Goal: Task Accomplishment & Management: Complete application form

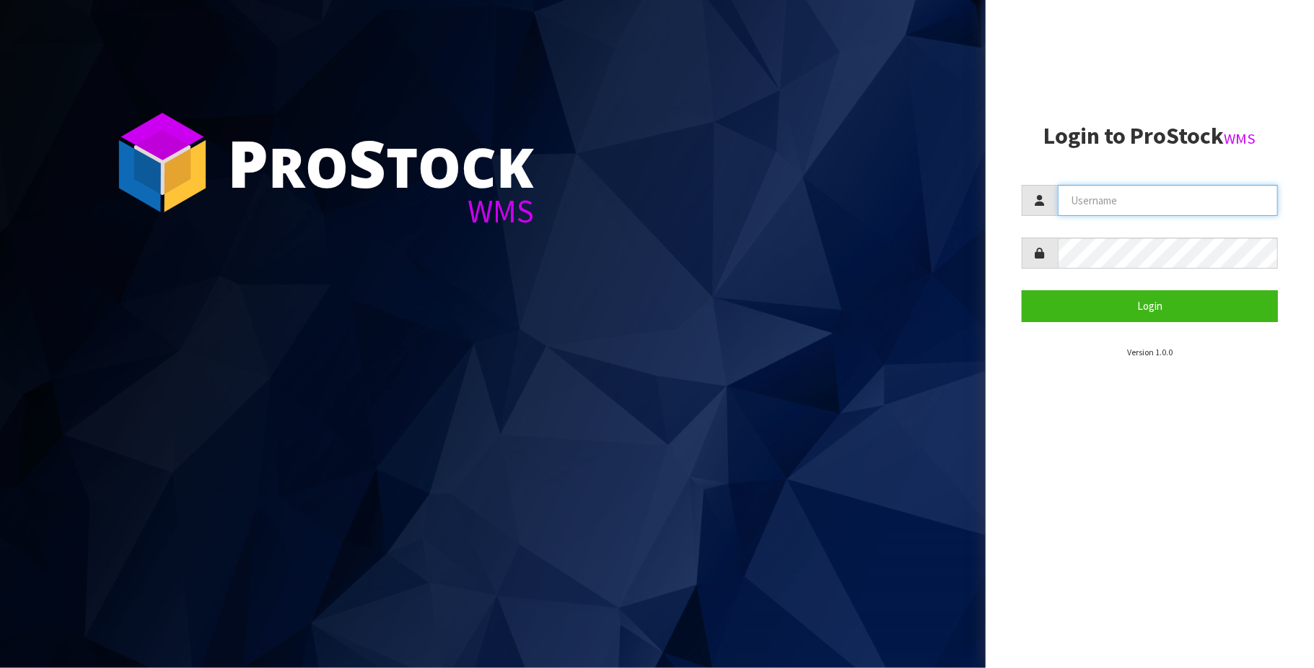
click at [1124, 194] on input "text" at bounding box center [1168, 200] width 220 height 31
type input "[PERSON_NAME][EMAIL_ADDRESS][DOMAIN_NAME]"
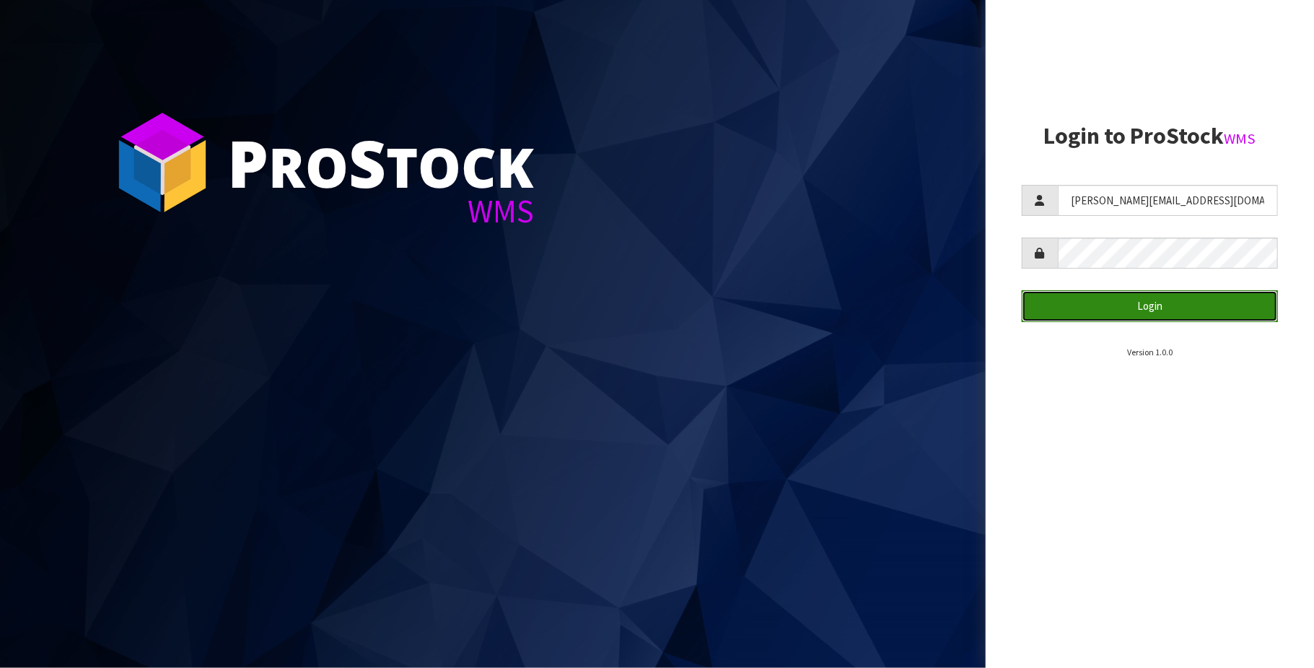
click at [1177, 315] on button "Login" at bounding box center [1150, 305] width 256 height 31
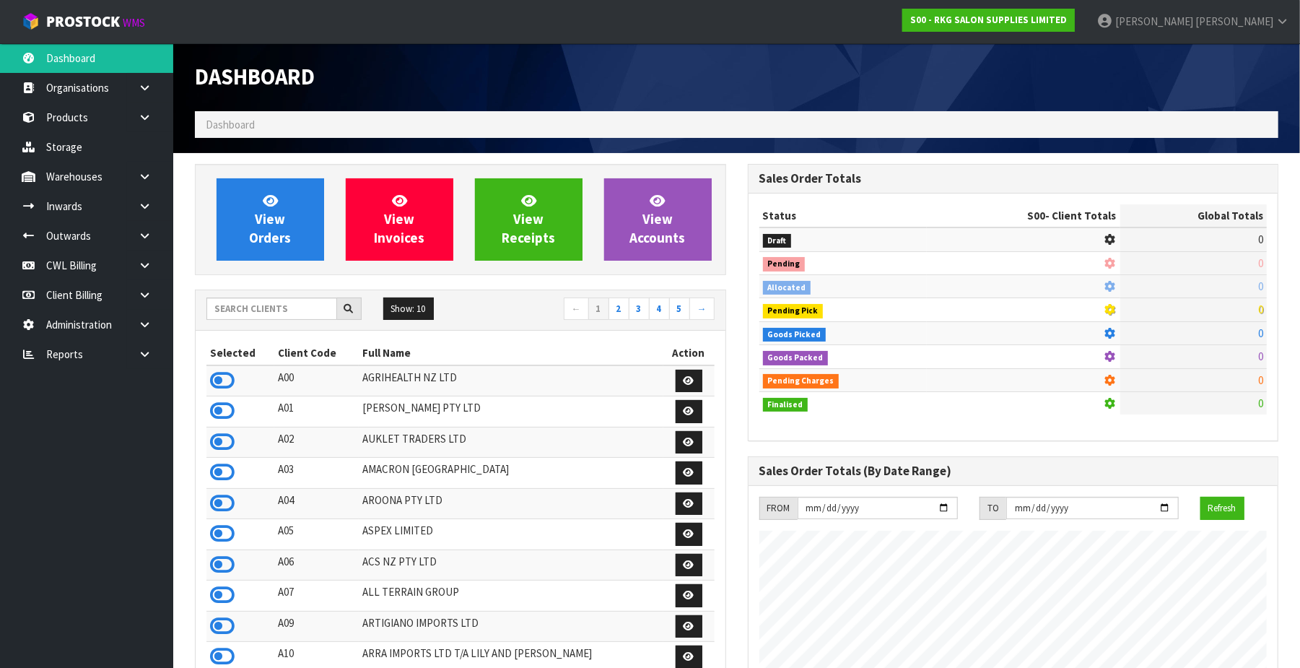
scroll to position [1099, 553]
click at [237, 310] on input "text" at bounding box center [271, 308] width 131 height 22
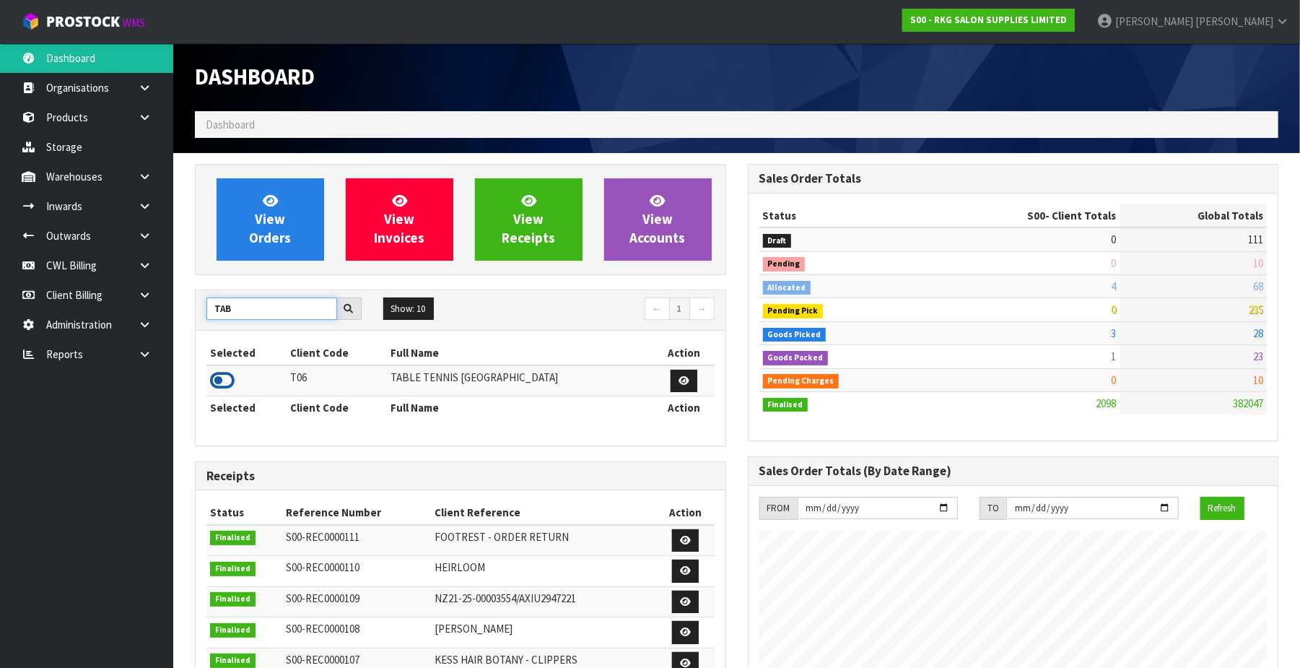
type input "TAB"
click at [218, 374] on icon at bounding box center [222, 381] width 25 height 22
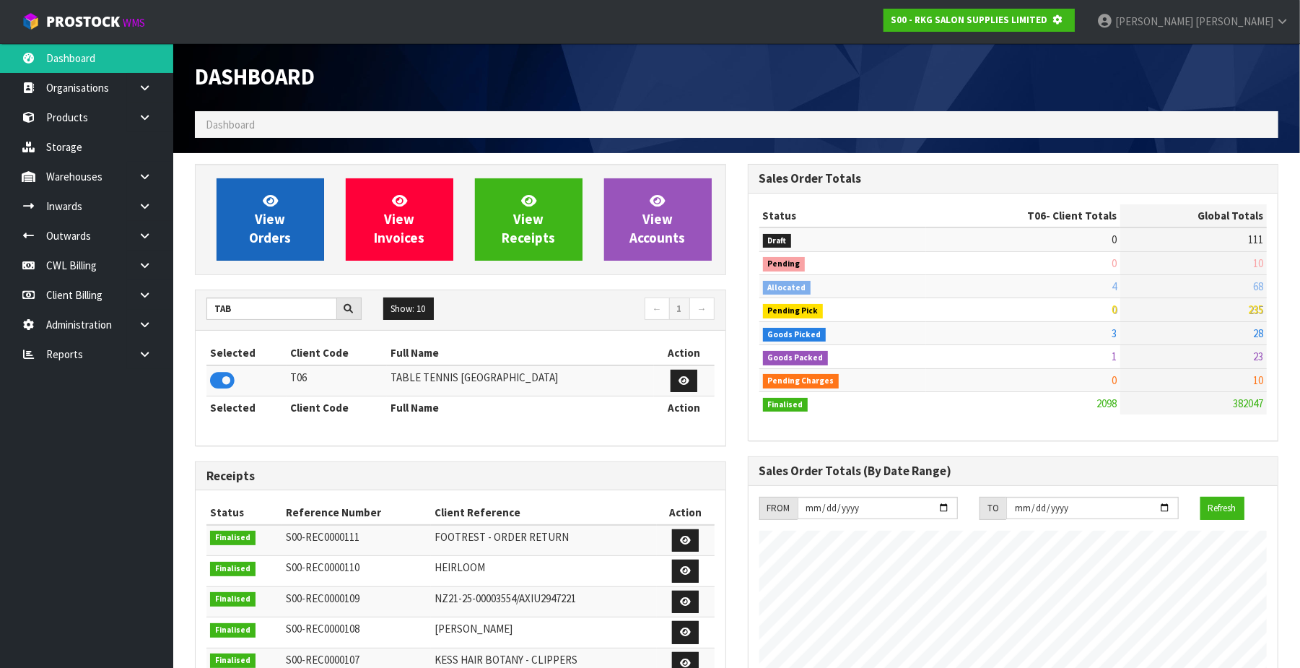
scroll to position [902, 553]
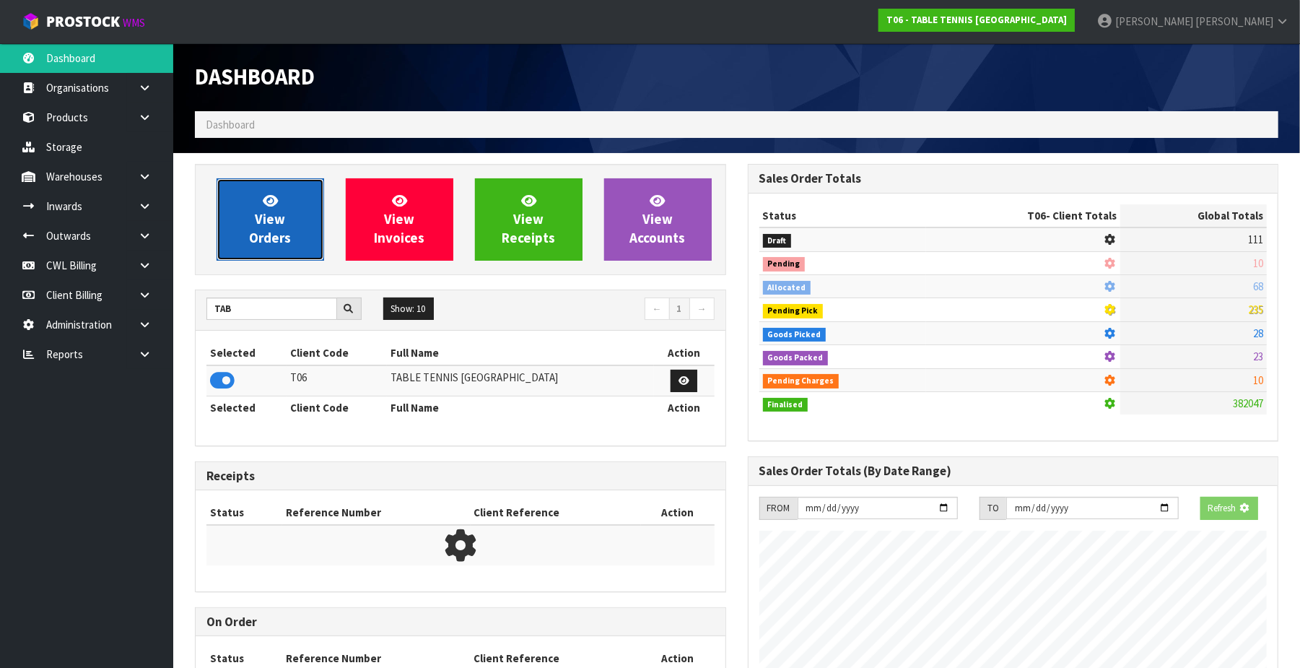
click at [252, 224] on link "View Orders" at bounding box center [271, 219] width 108 height 82
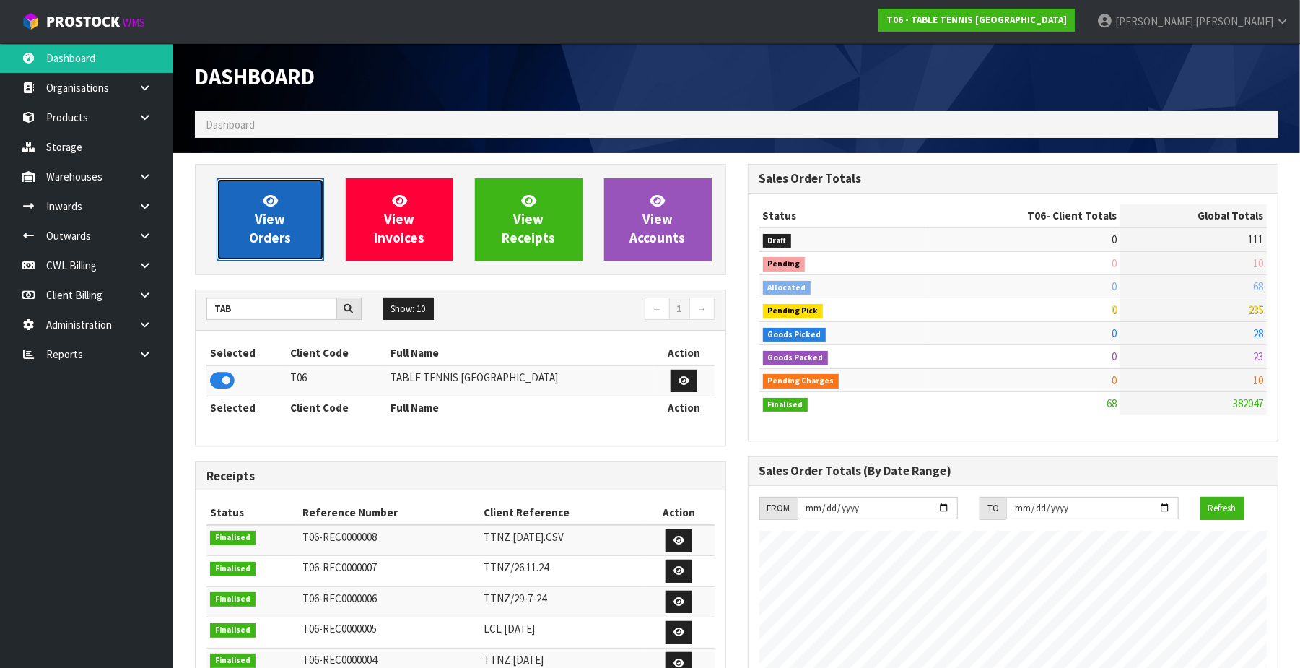
scroll to position [933, 553]
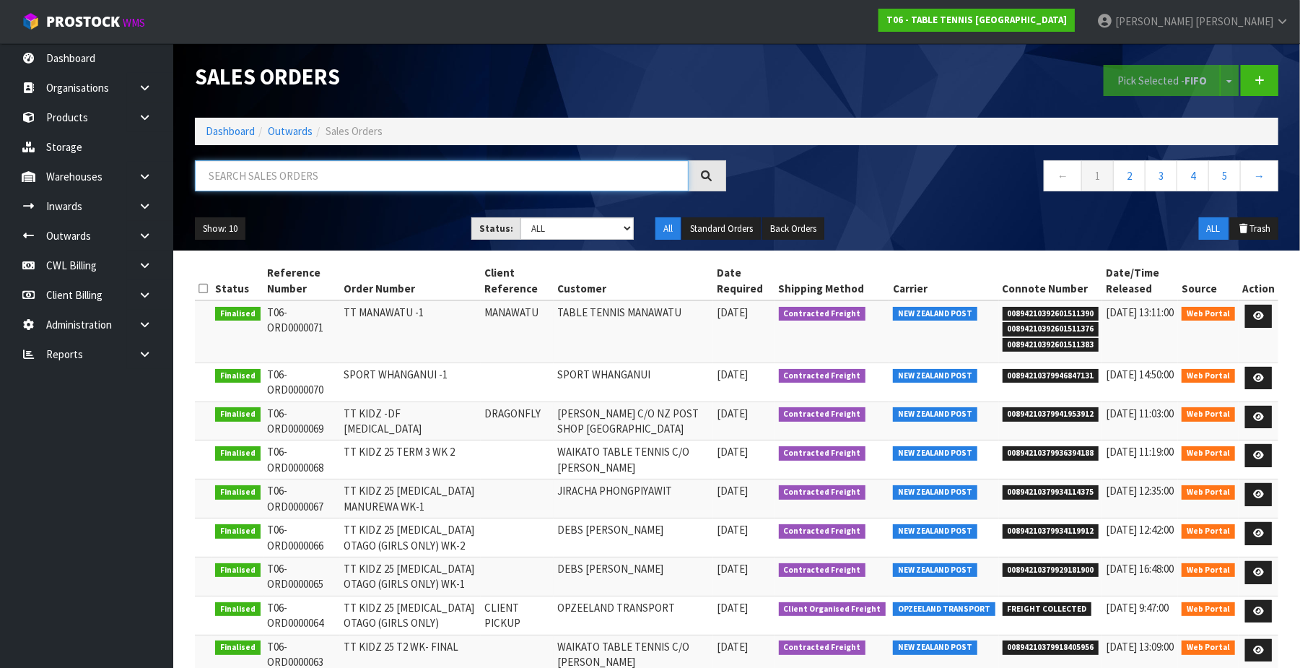
click at [240, 174] on input "text" at bounding box center [442, 175] width 494 height 31
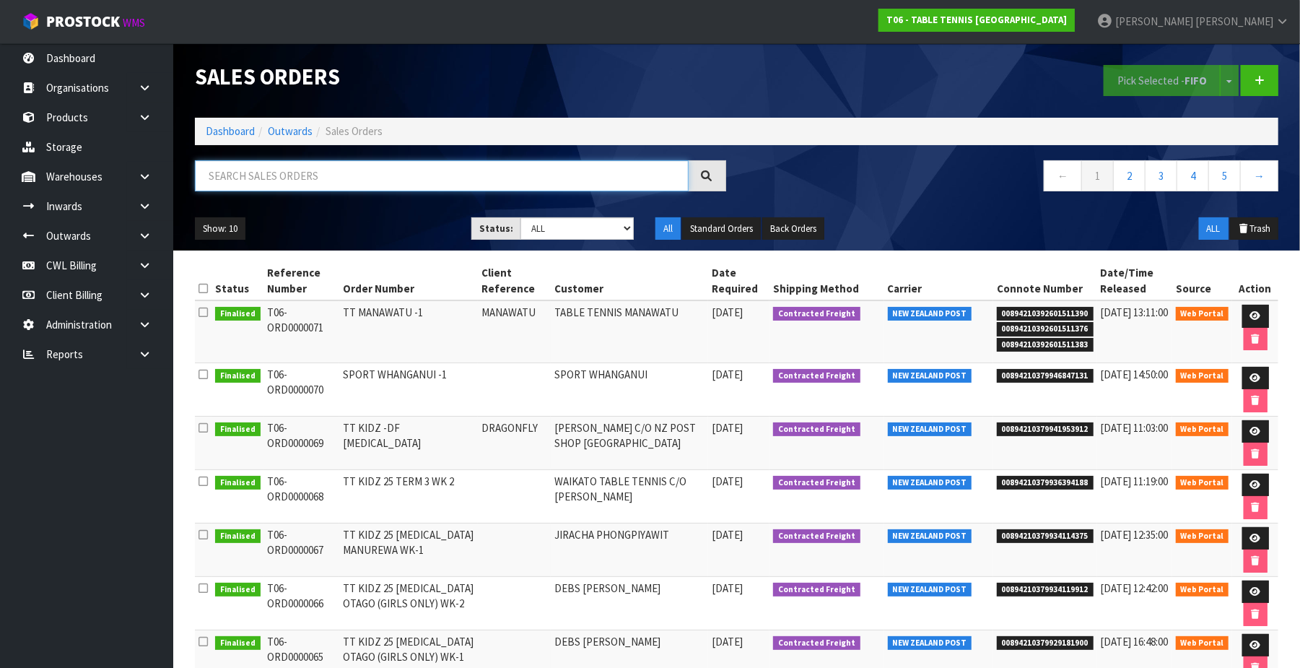
paste input "00894210392601511376"
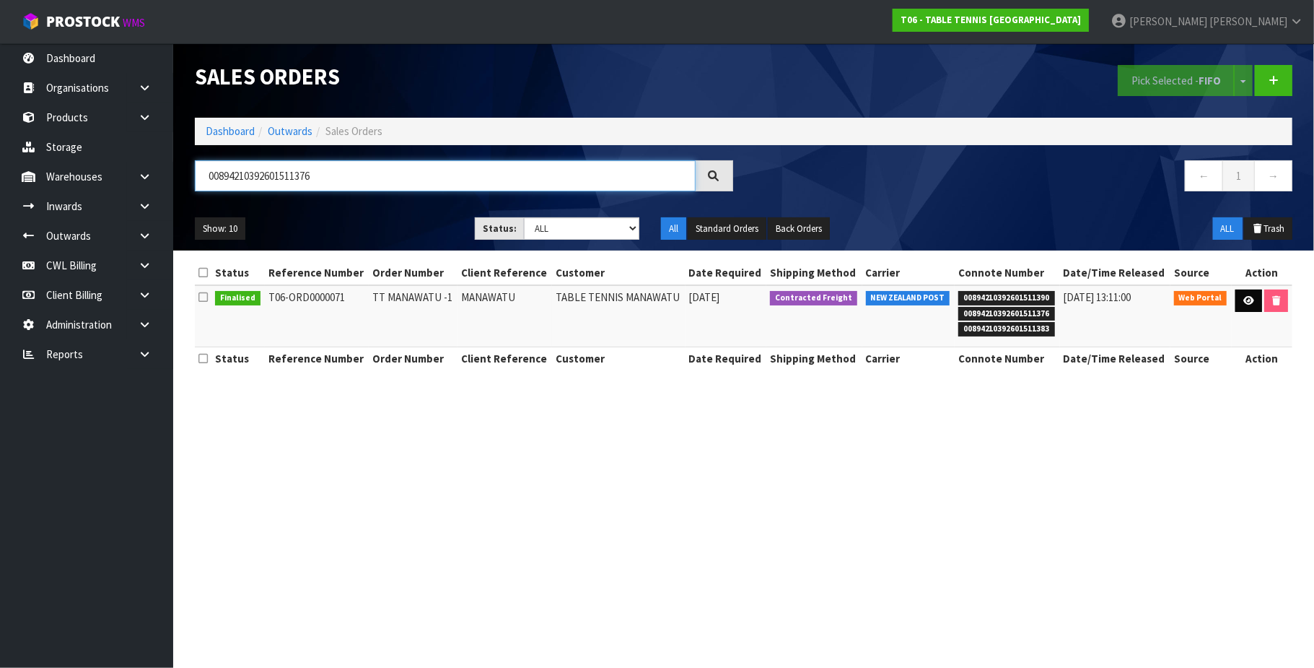
type input "00894210392601511376"
click at [1246, 302] on icon at bounding box center [1249, 300] width 11 height 9
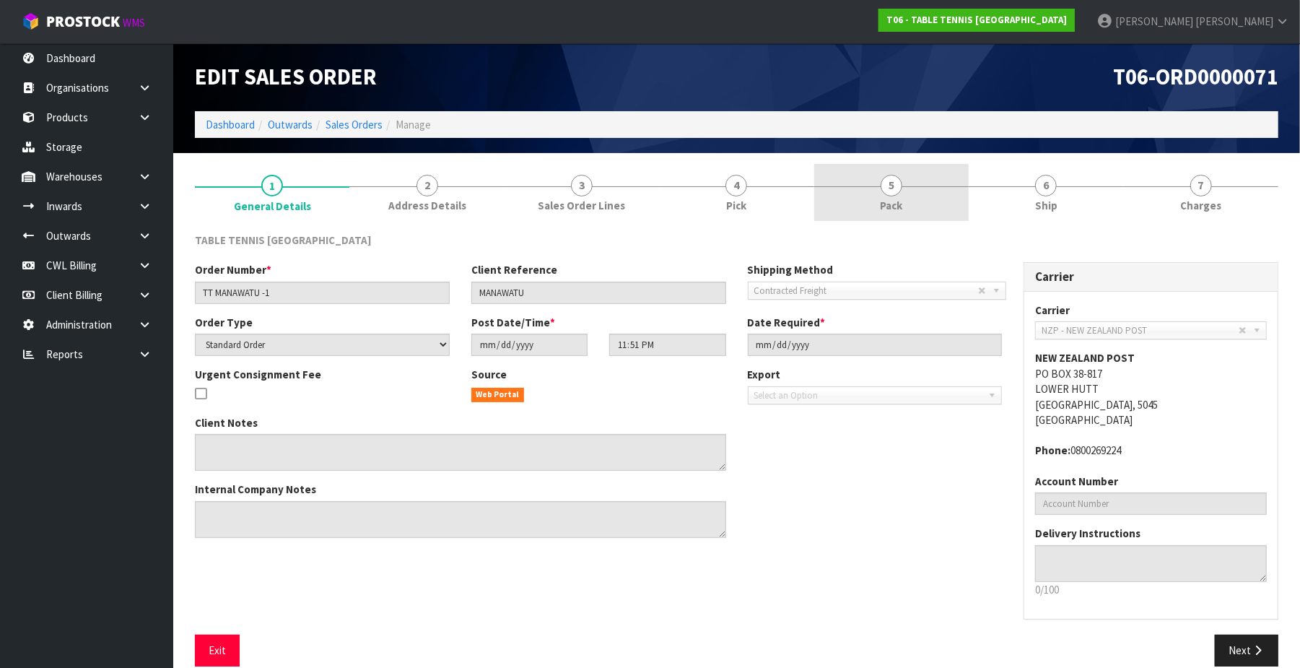
click at [895, 188] on span "5" at bounding box center [892, 186] width 22 height 22
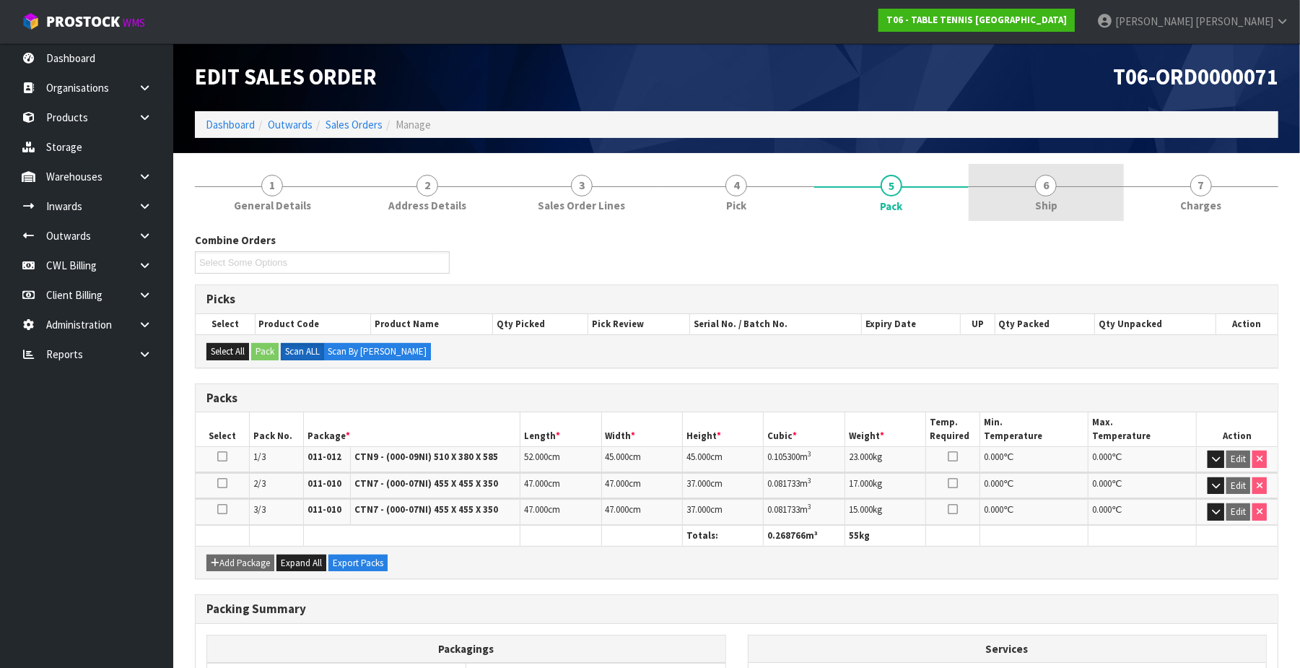
click at [1043, 188] on span "6" at bounding box center [1046, 186] width 22 height 22
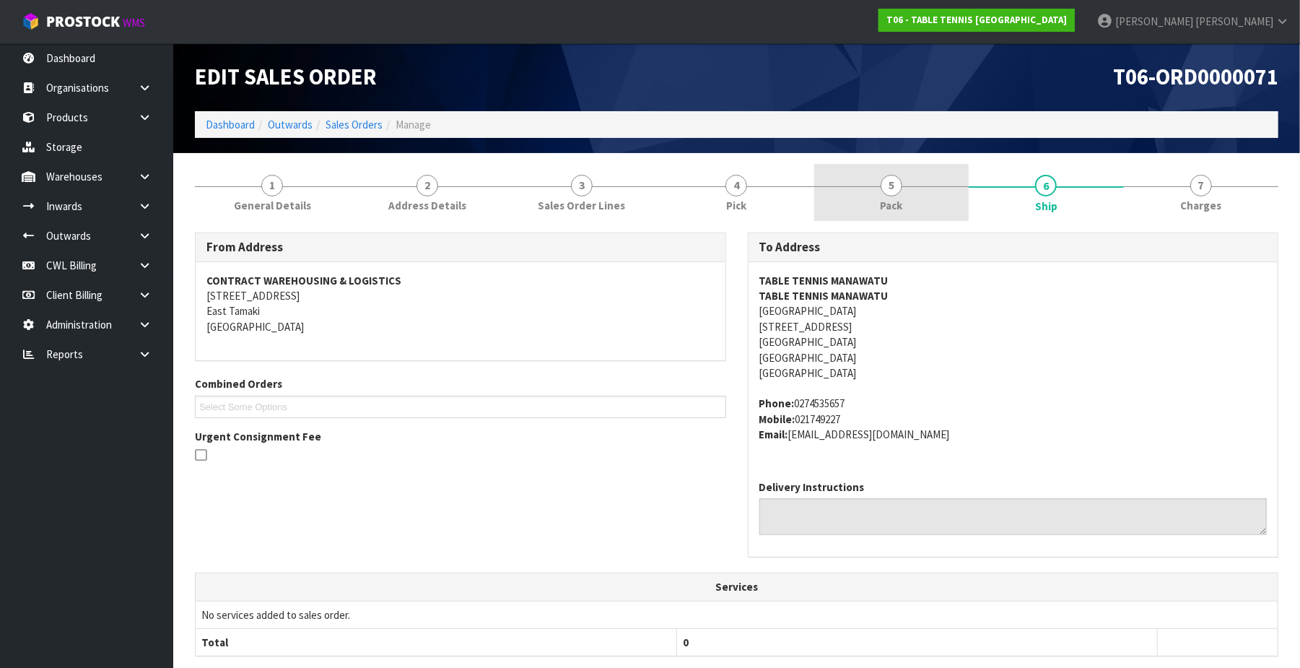
click at [896, 188] on span "5" at bounding box center [892, 186] width 22 height 22
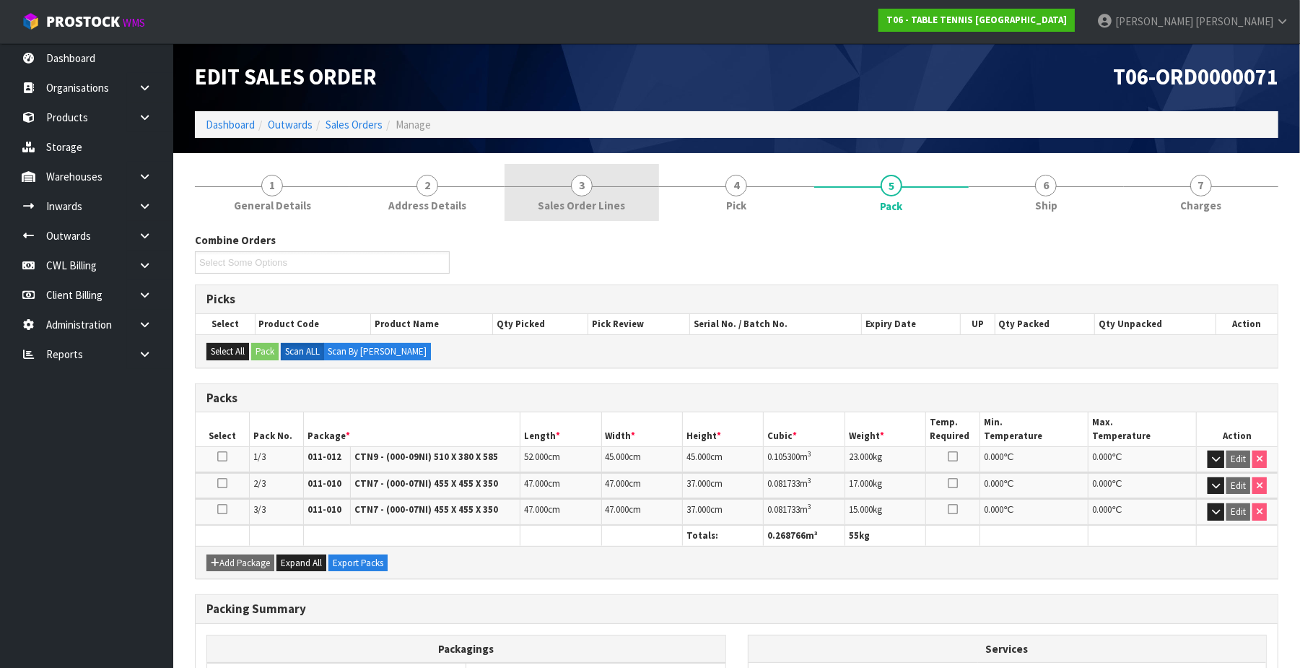
click at [579, 192] on span "3" at bounding box center [582, 186] width 22 height 22
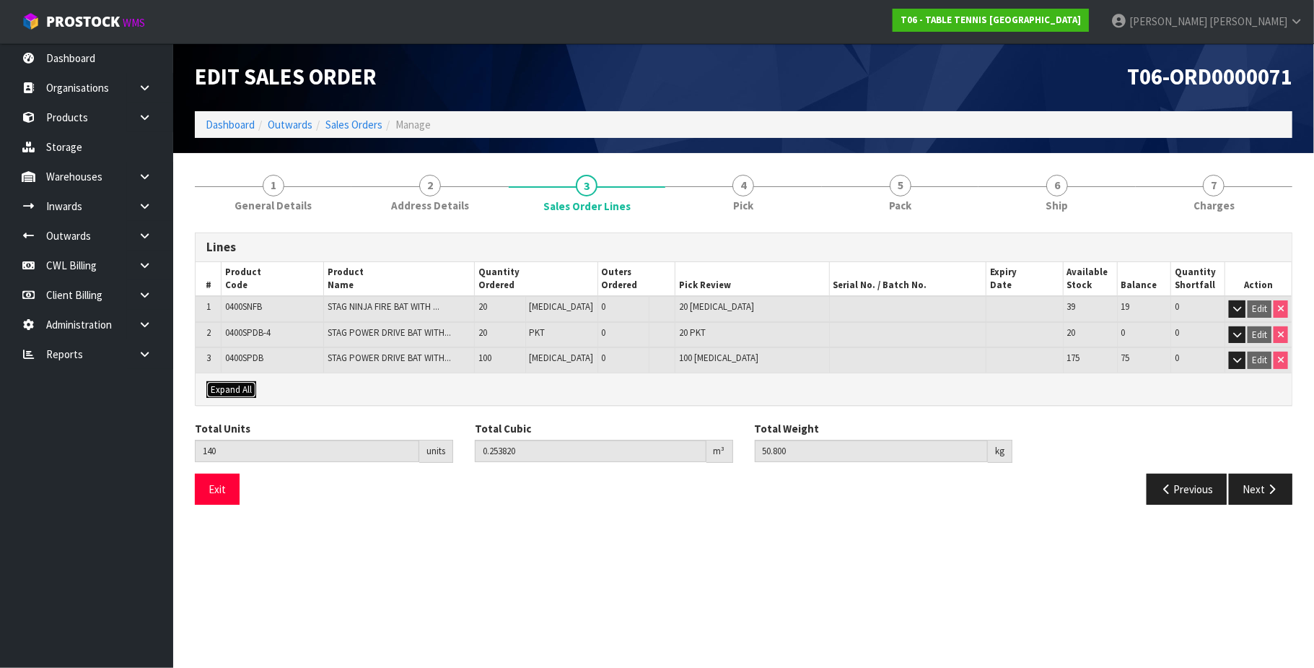
click at [228, 388] on span "Expand All" at bounding box center [231, 389] width 41 height 12
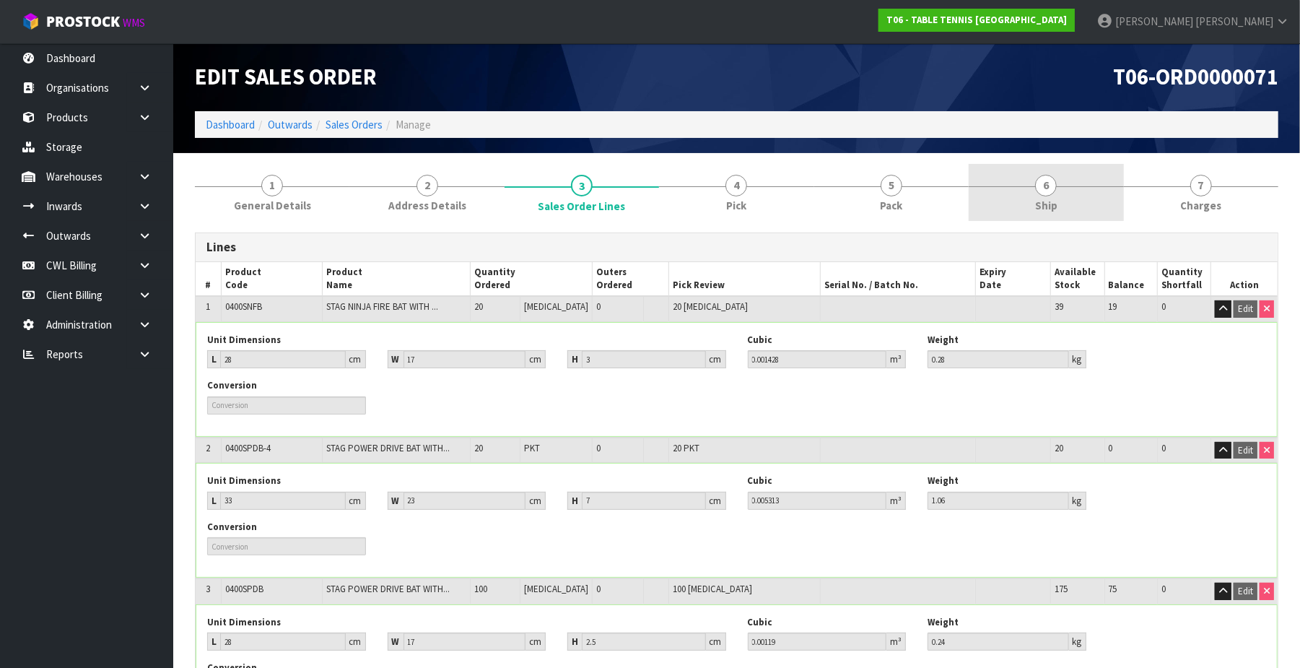
click at [1051, 191] on span "6" at bounding box center [1046, 186] width 22 height 22
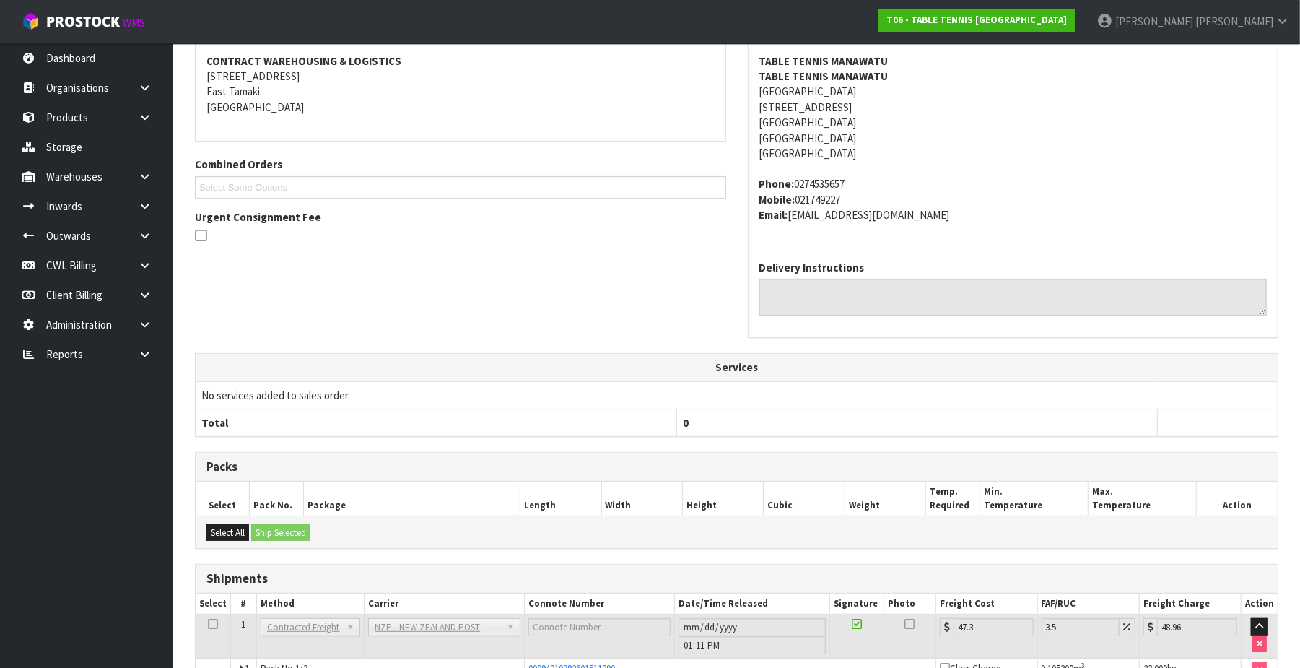
scroll to position [368, 0]
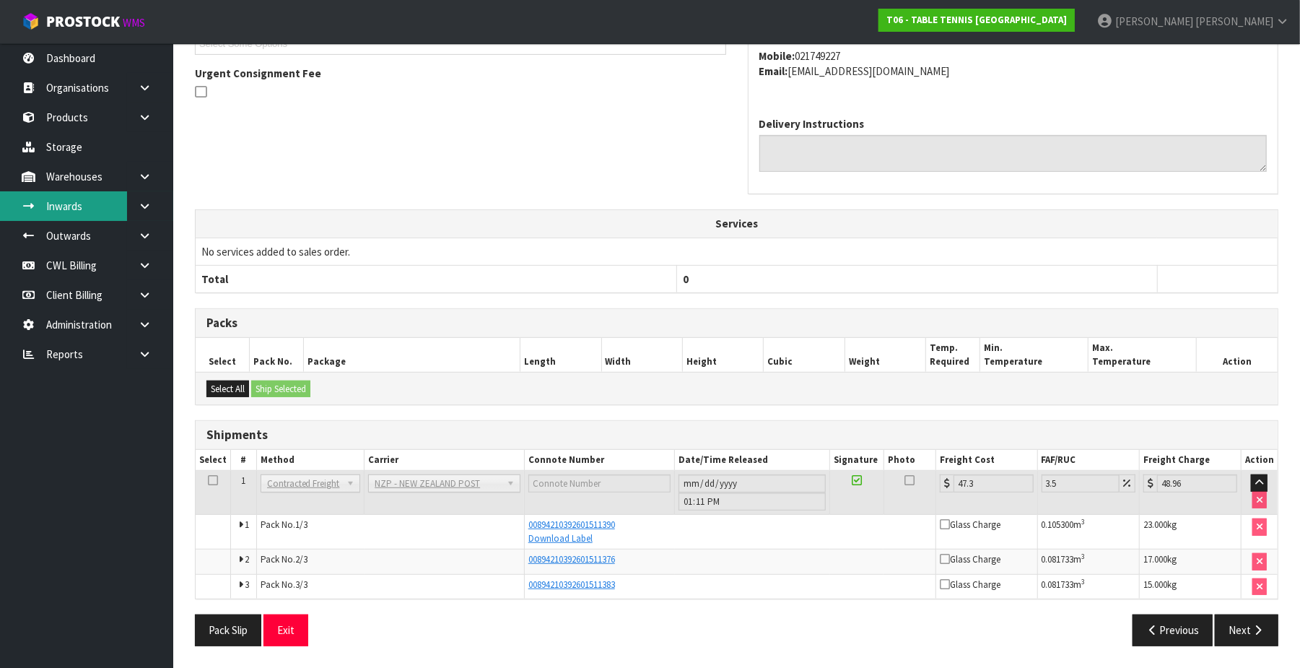
click at [104, 205] on link "Inwards" at bounding box center [86, 206] width 173 height 30
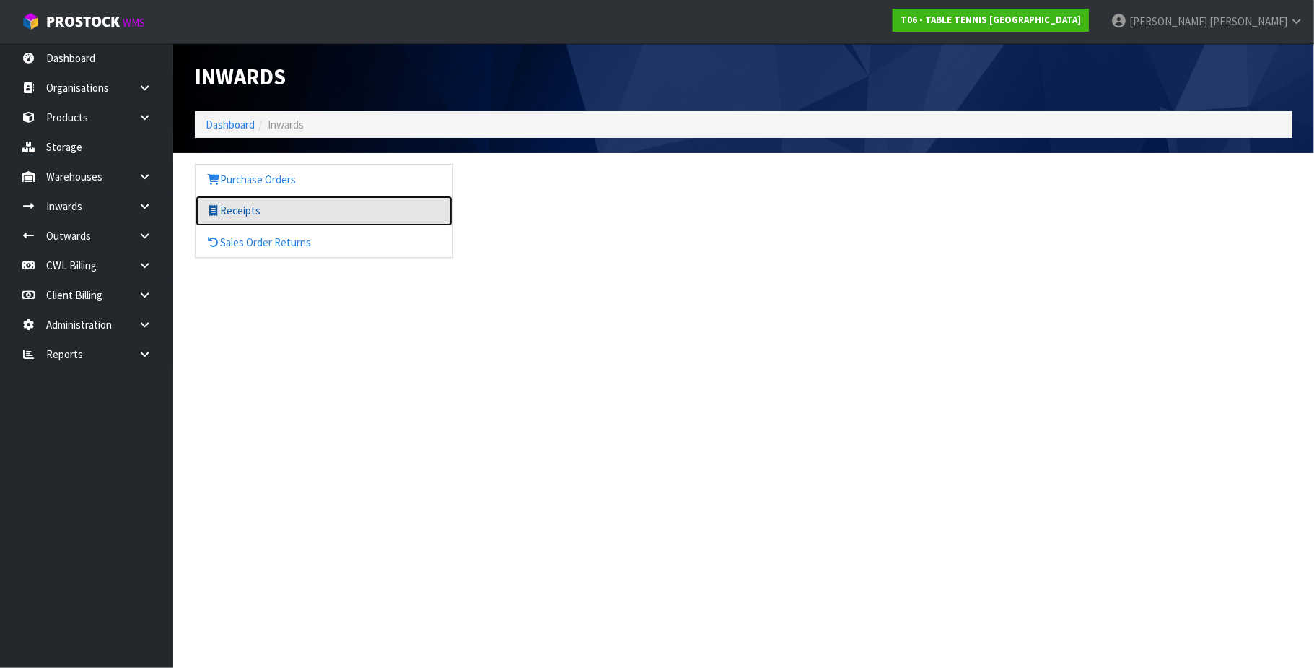
click at [247, 214] on link "Receipts" at bounding box center [324, 211] width 257 height 30
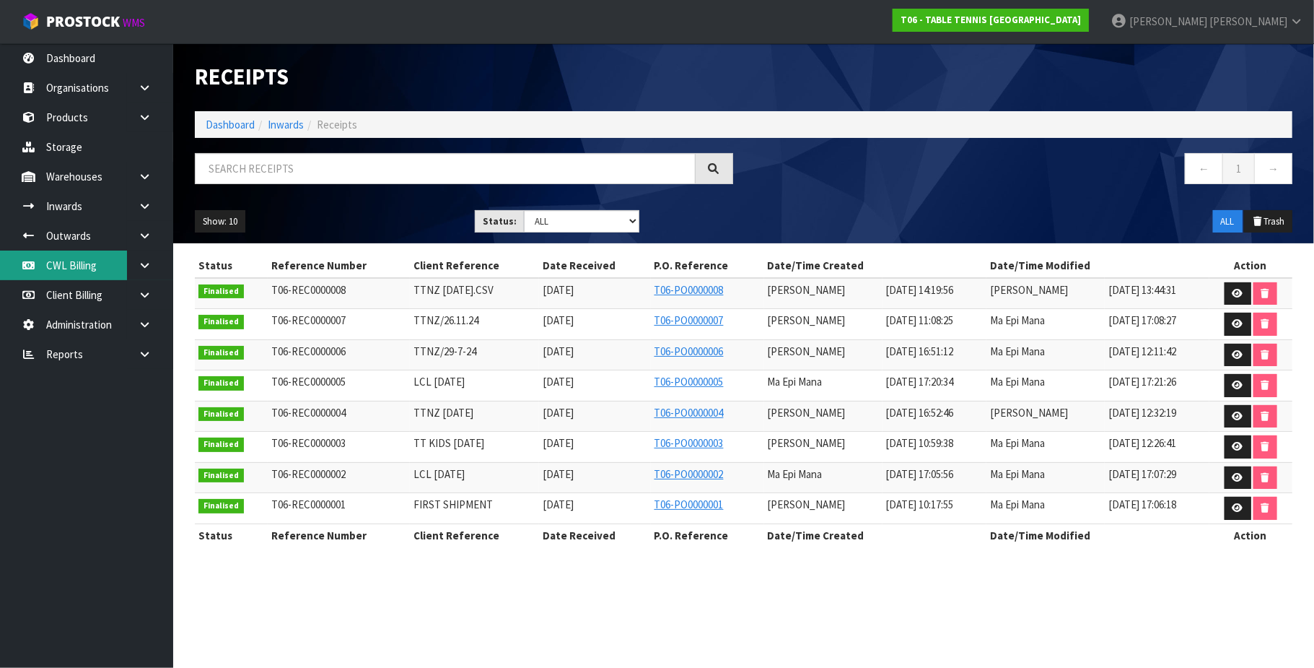
click at [90, 261] on link "CWL Billing" at bounding box center [86, 265] width 173 height 30
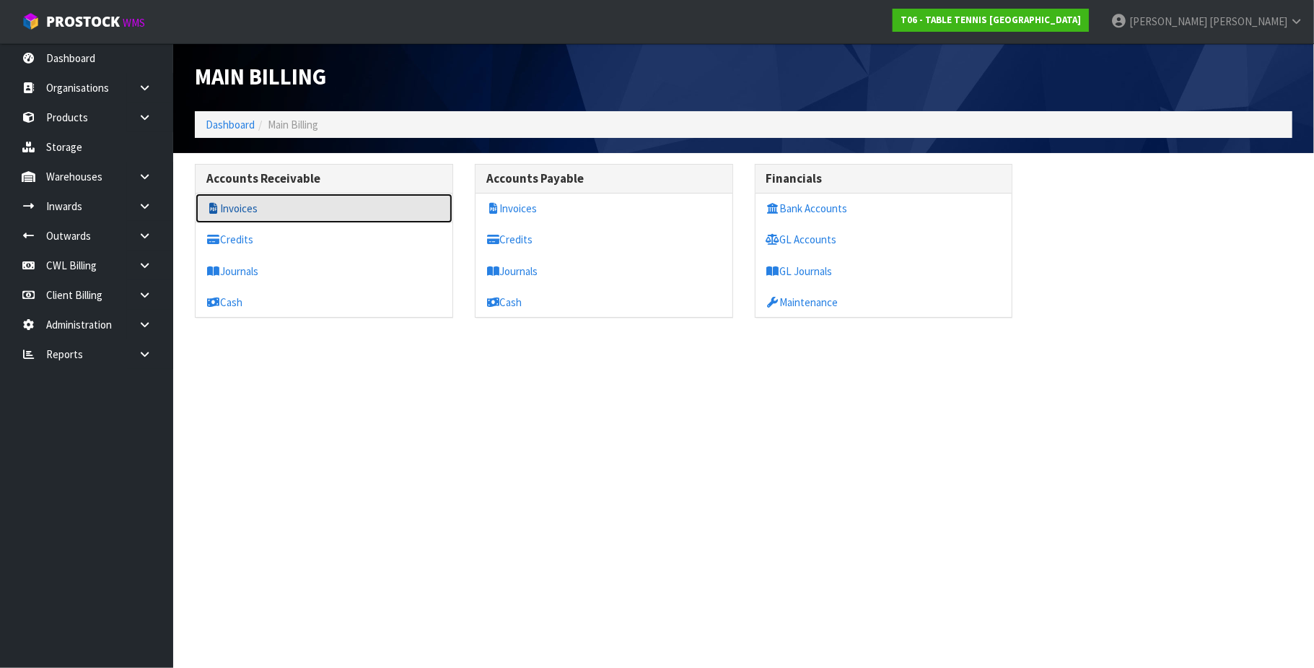
click at [321, 198] on link "Invoices" at bounding box center [324, 208] width 257 height 30
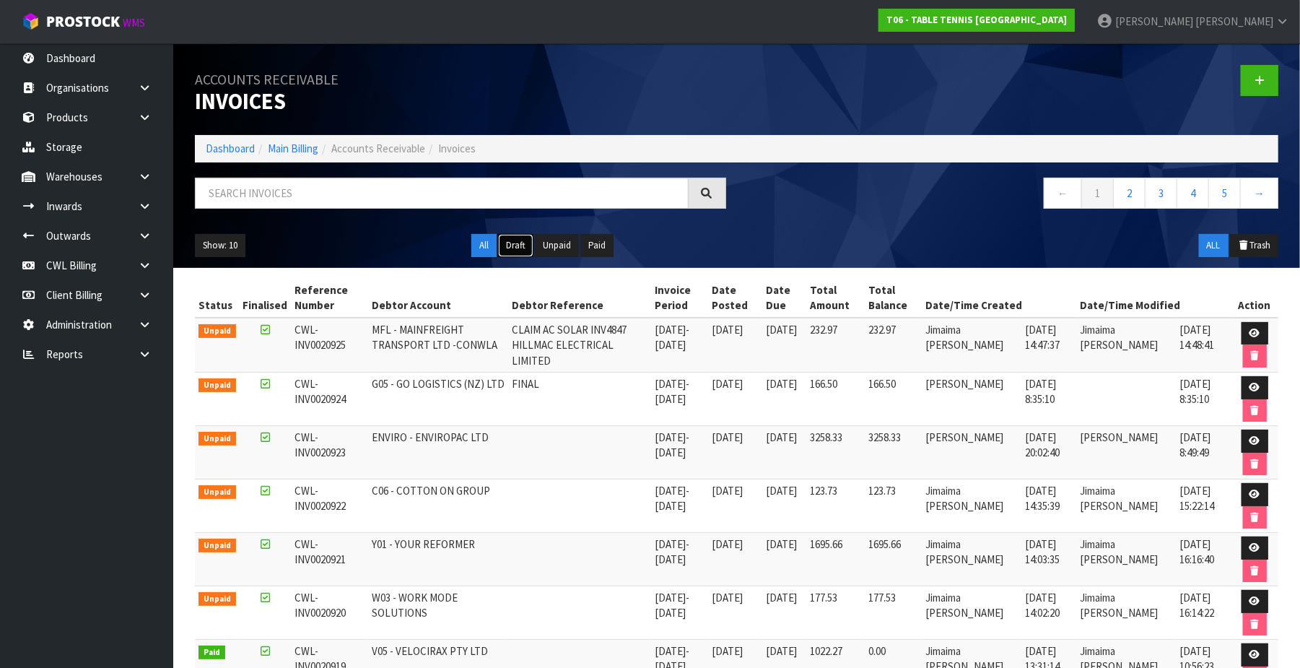
click at [518, 249] on button "Draft" at bounding box center [515, 245] width 35 height 23
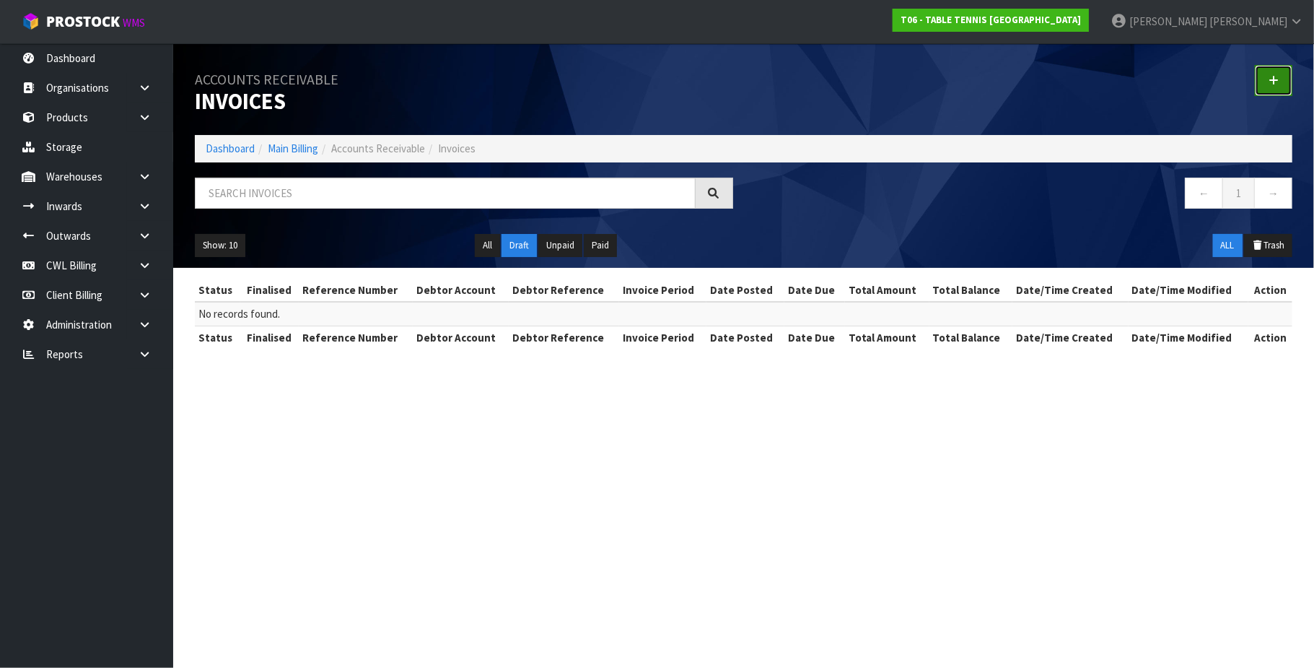
click at [1274, 79] on icon at bounding box center [1274, 80] width 10 height 11
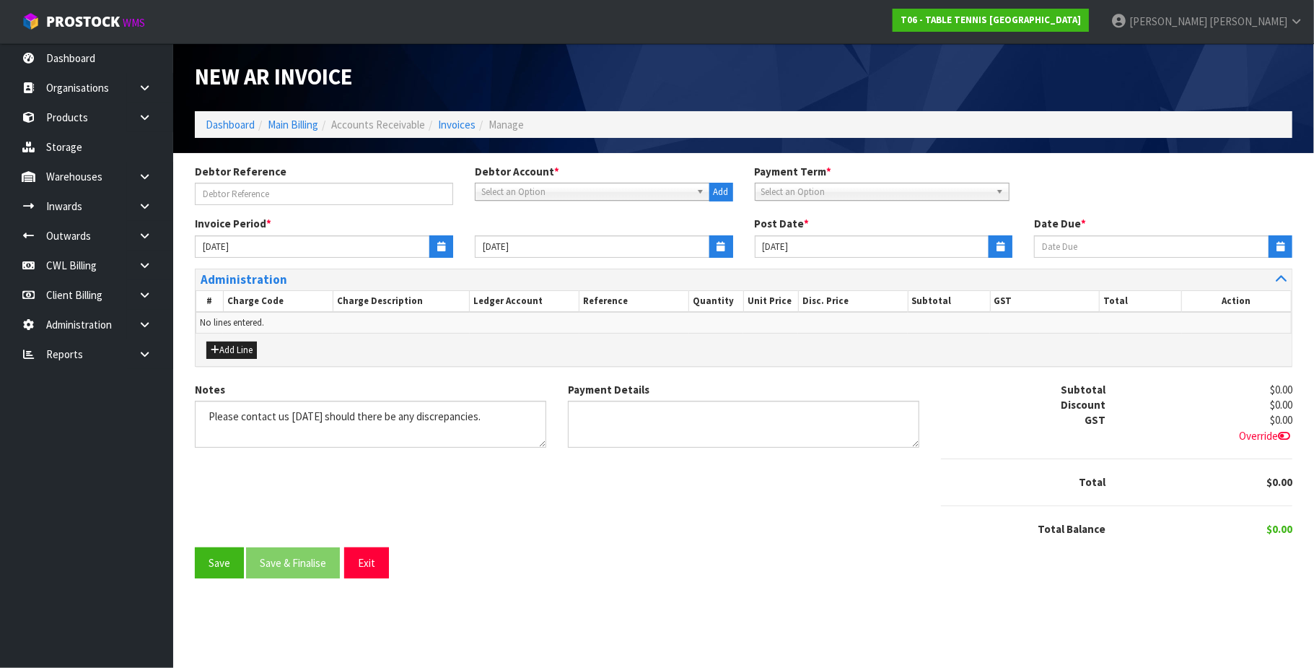
click at [538, 191] on span "Select an Option" at bounding box center [585, 191] width 209 height 17
type input "tur"
click at [549, 249] on li "TUR UA - TURUA GALLERY" at bounding box center [593, 251] width 228 height 18
type input "[DATE]"
click at [448, 251] on button "button" at bounding box center [441, 246] width 24 height 22
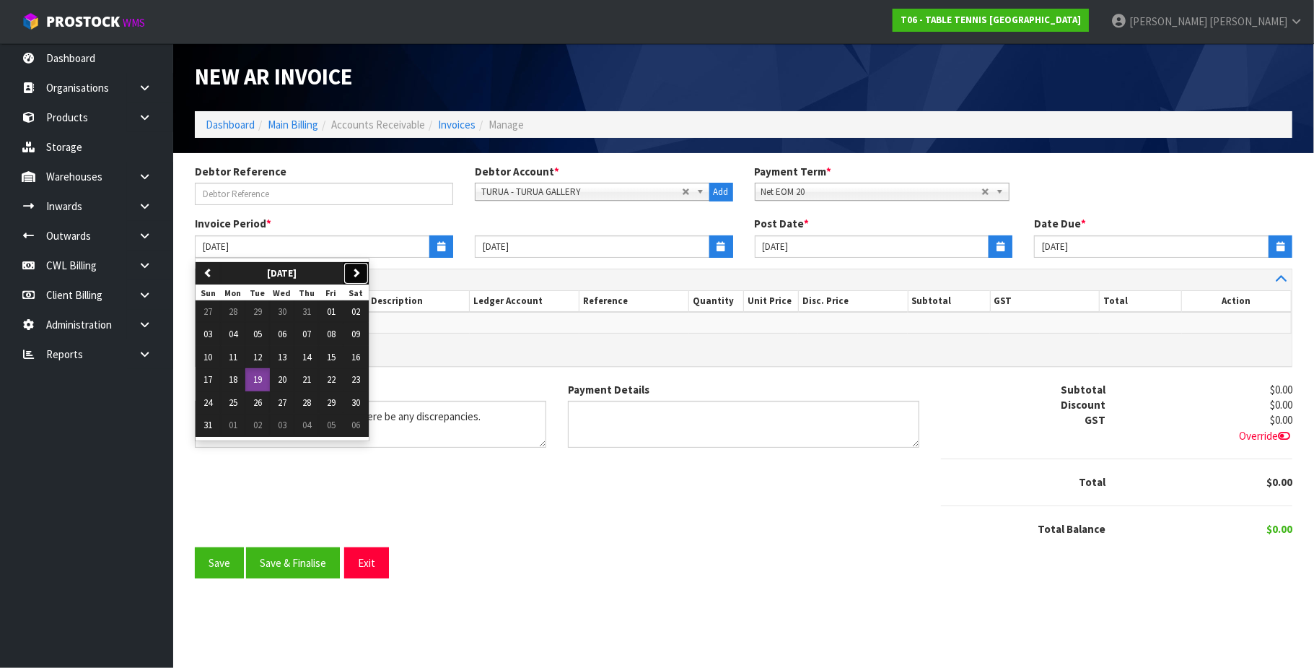
click at [361, 273] on icon "button" at bounding box center [356, 272] width 9 height 9
click at [232, 380] on span "22" at bounding box center [233, 379] width 9 height 12
type input "[DATE]"
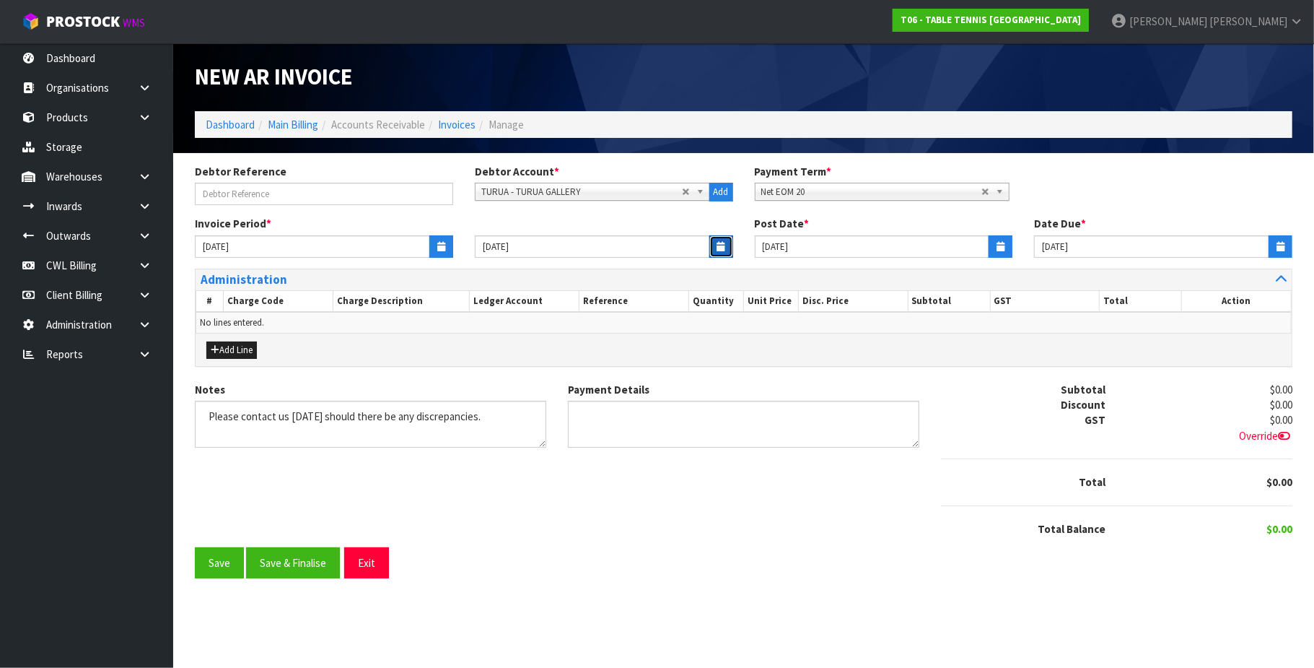
drag, startPoint x: 714, startPoint y: 249, endPoint x: 696, endPoint y: 252, distance: 18.3
click at [713, 249] on button "button" at bounding box center [722, 246] width 24 height 22
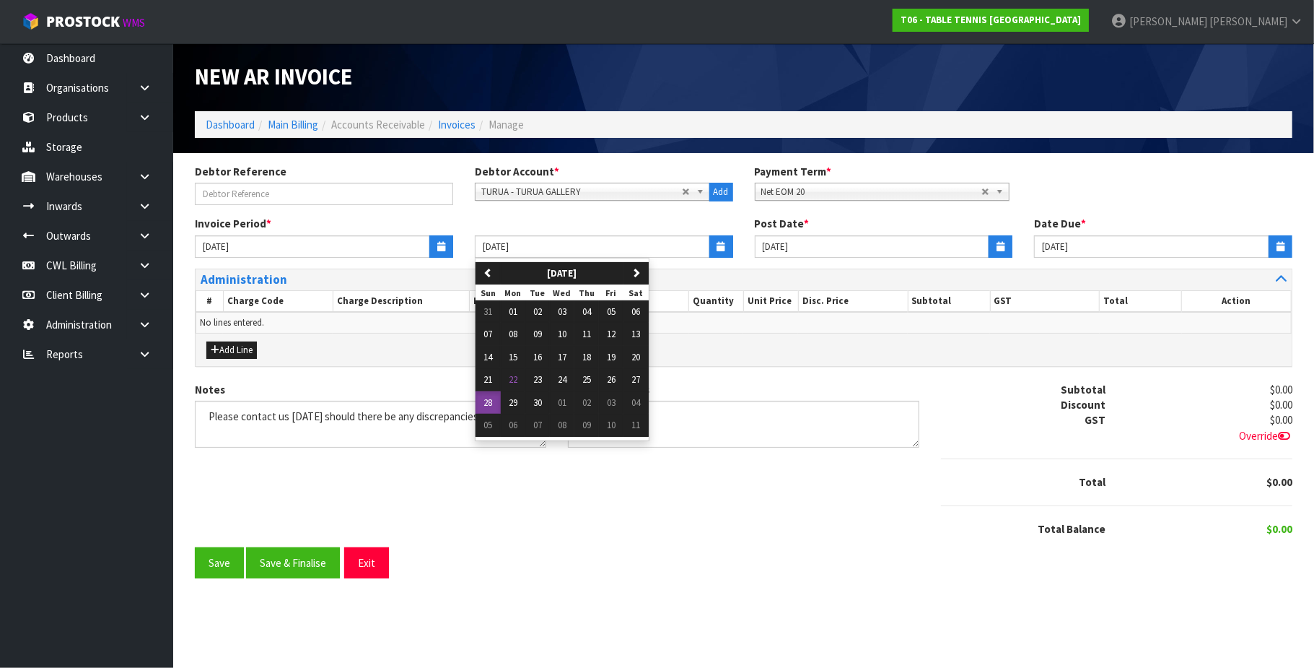
click at [891, 359] on div "Add Line" at bounding box center [744, 349] width 1096 height 32
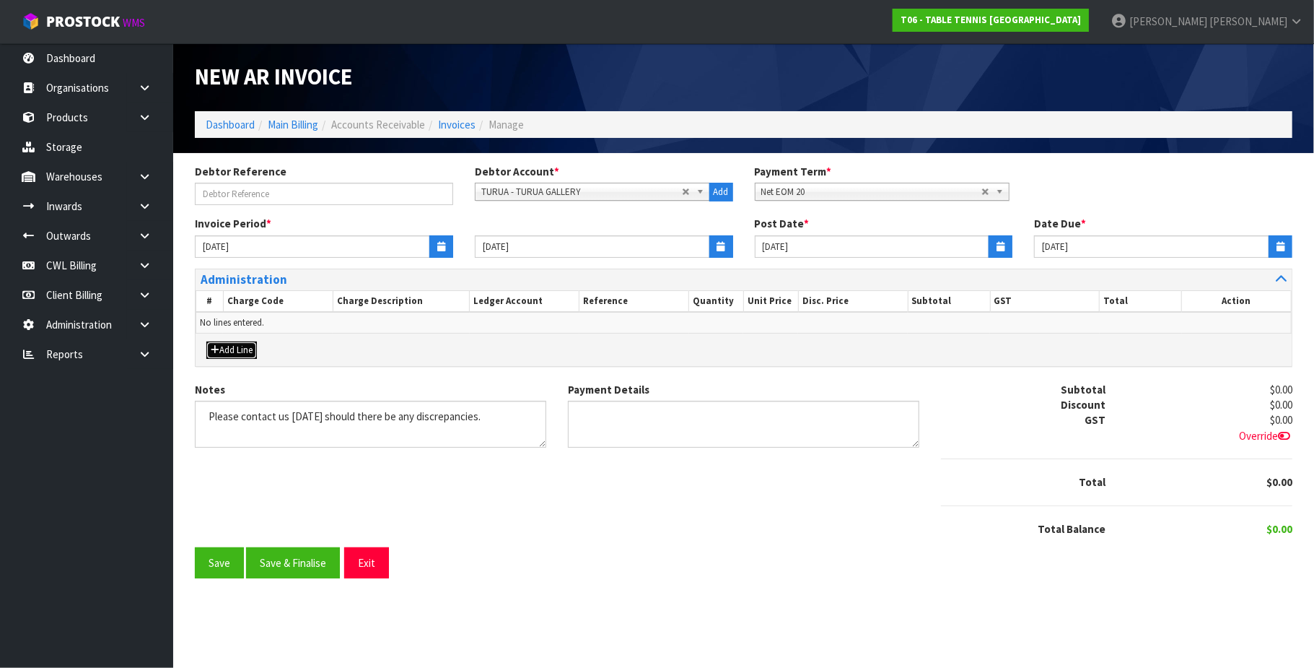
click at [244, 346] on button "Add Line" at bounding box center [231, 349] width 51 height 17
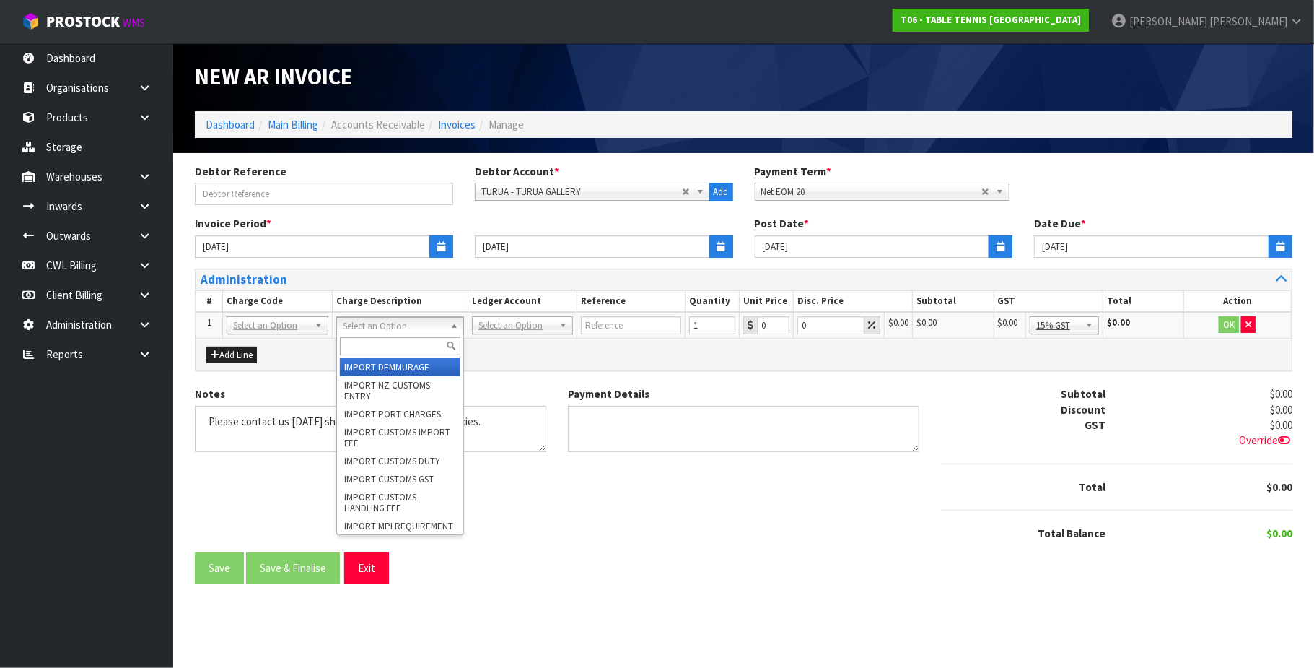
click at [365, 348] on input "text" at bounding box center [400, 346] width 121 height 18
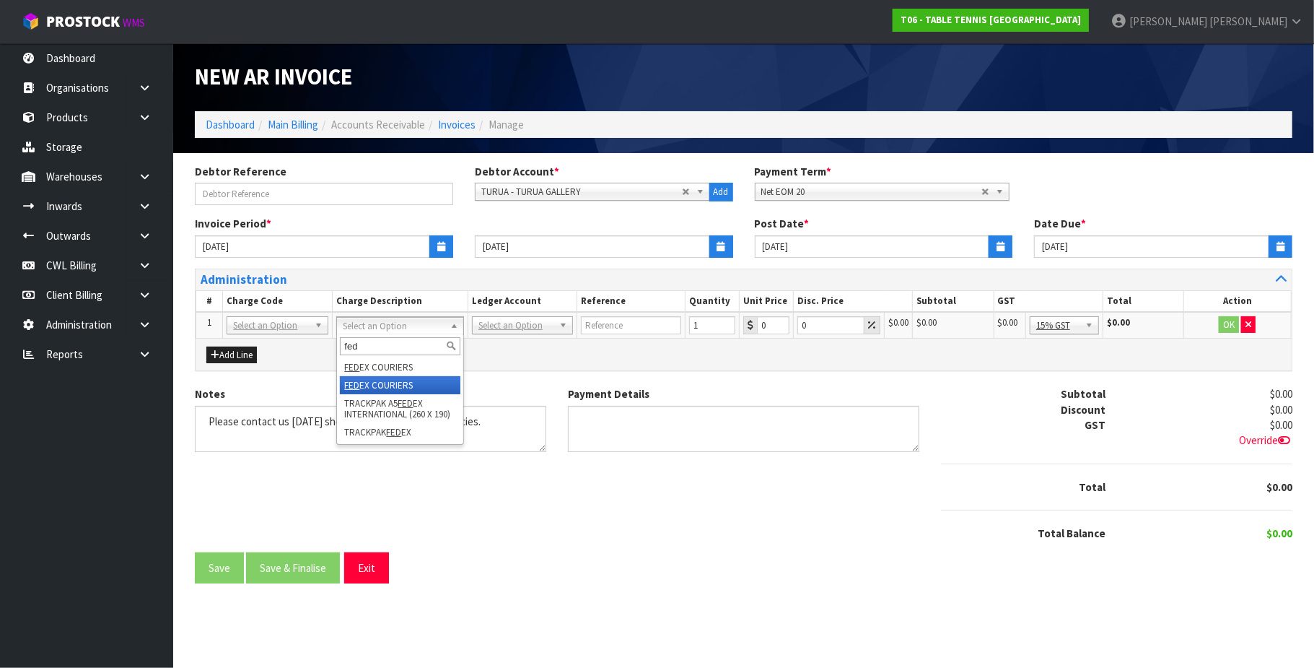
type input "fed"
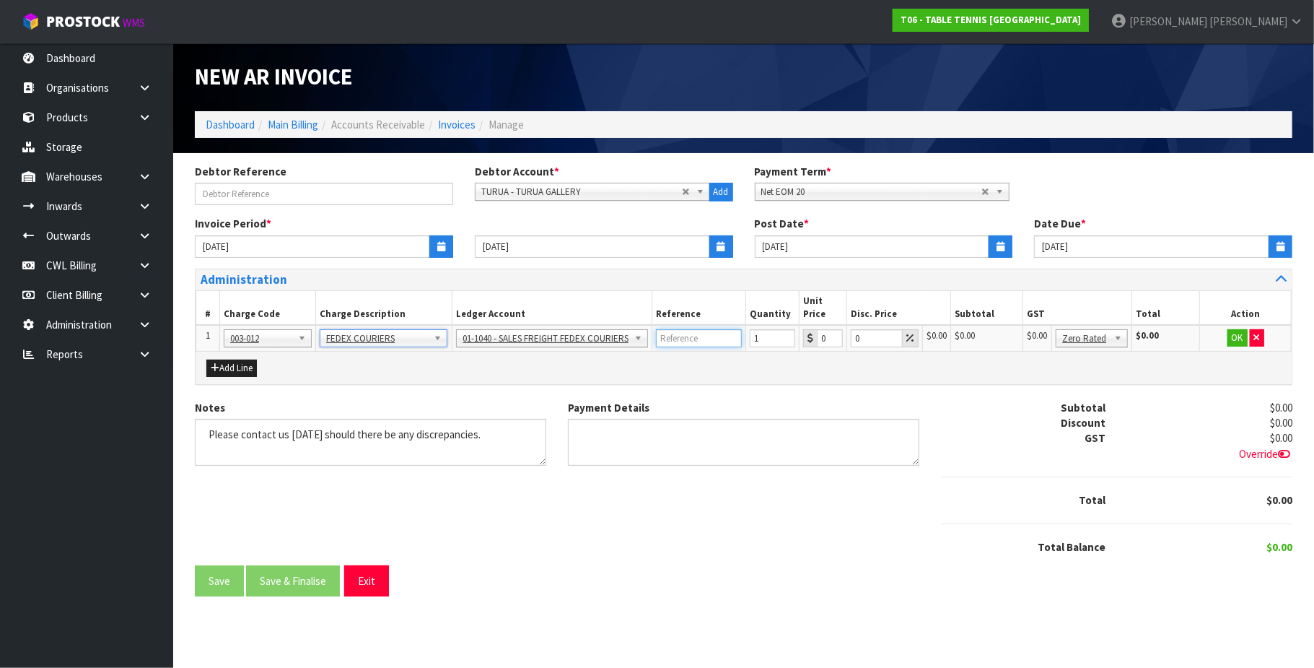
click at [677, 344] on input "text" at bounding box center [699, 338] width 86 height 18
paste input "JOY BEAUX"
type input "JOY BEAUX"
click at [829, 339] on input "-0.01" at bounding box center [829, 338] width 26 height 18
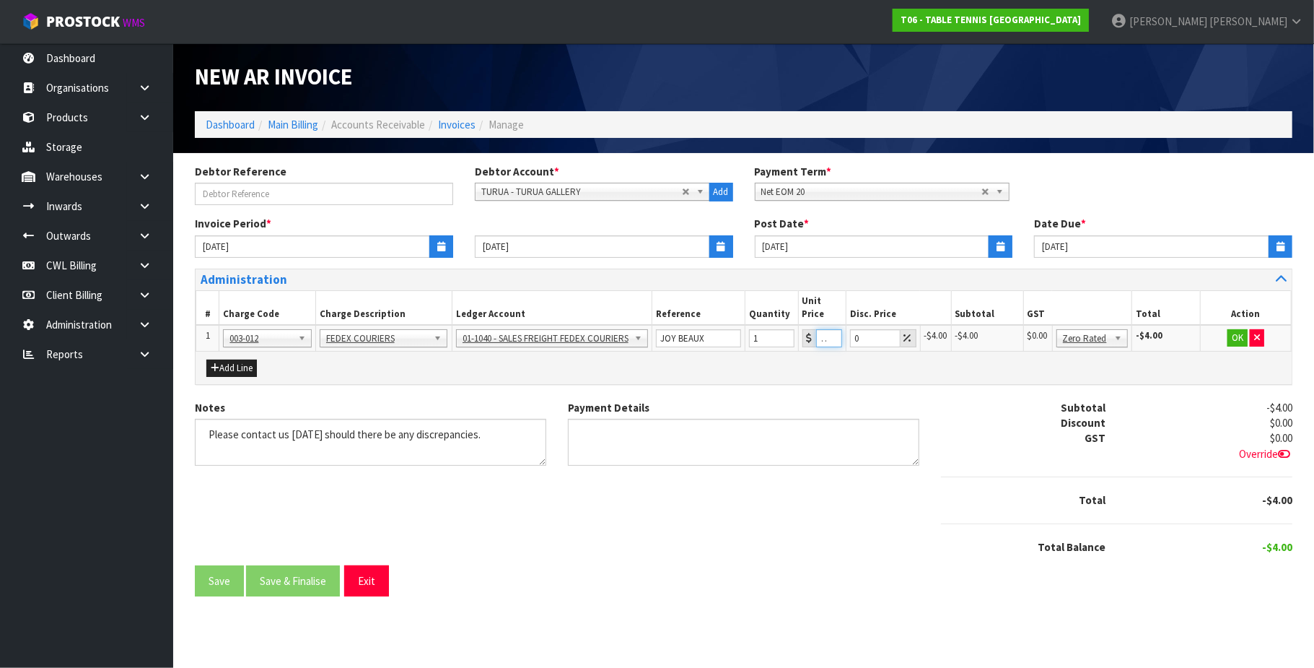
type input "-0"
type input "426.19"
click at [1230, 339] on button "OK" at bounding box center [1239, 337] width 20 height 17
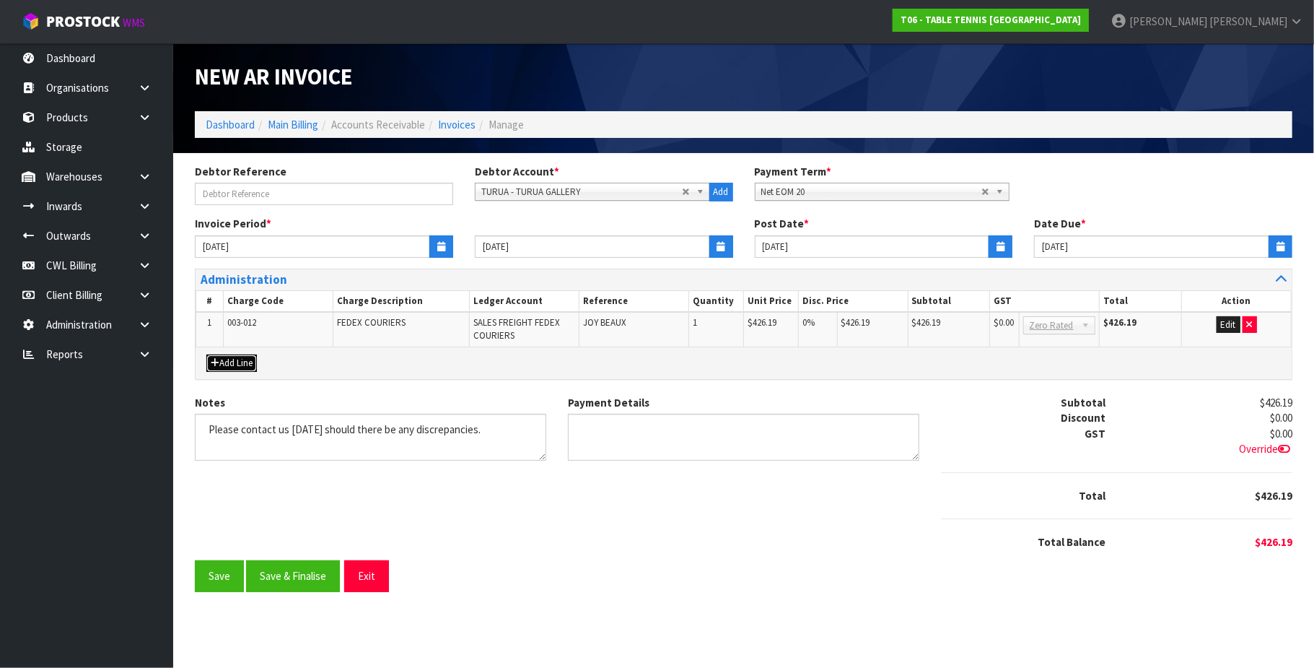
click at [232, 365] on button "Add Line" at bounding box center [231, 362] width 51 height 17
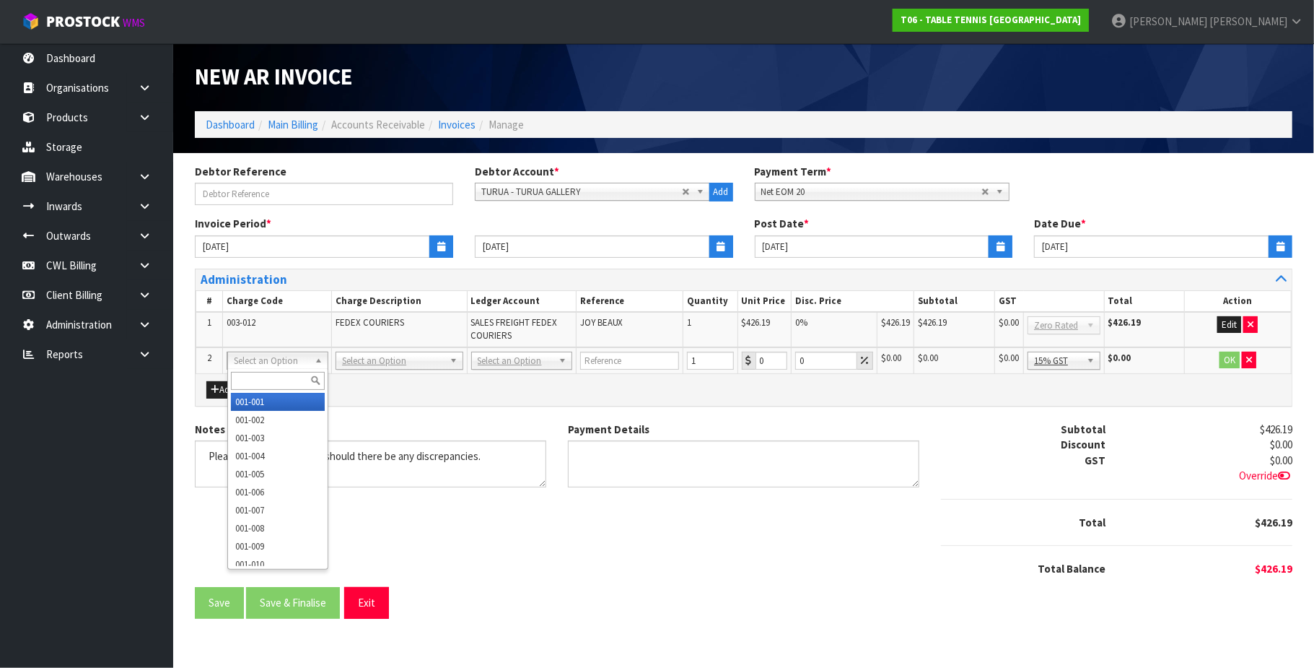
click at [240, 379] on input "text" at bounding box center [278, 381] width 94 height 18
type input "003-012"
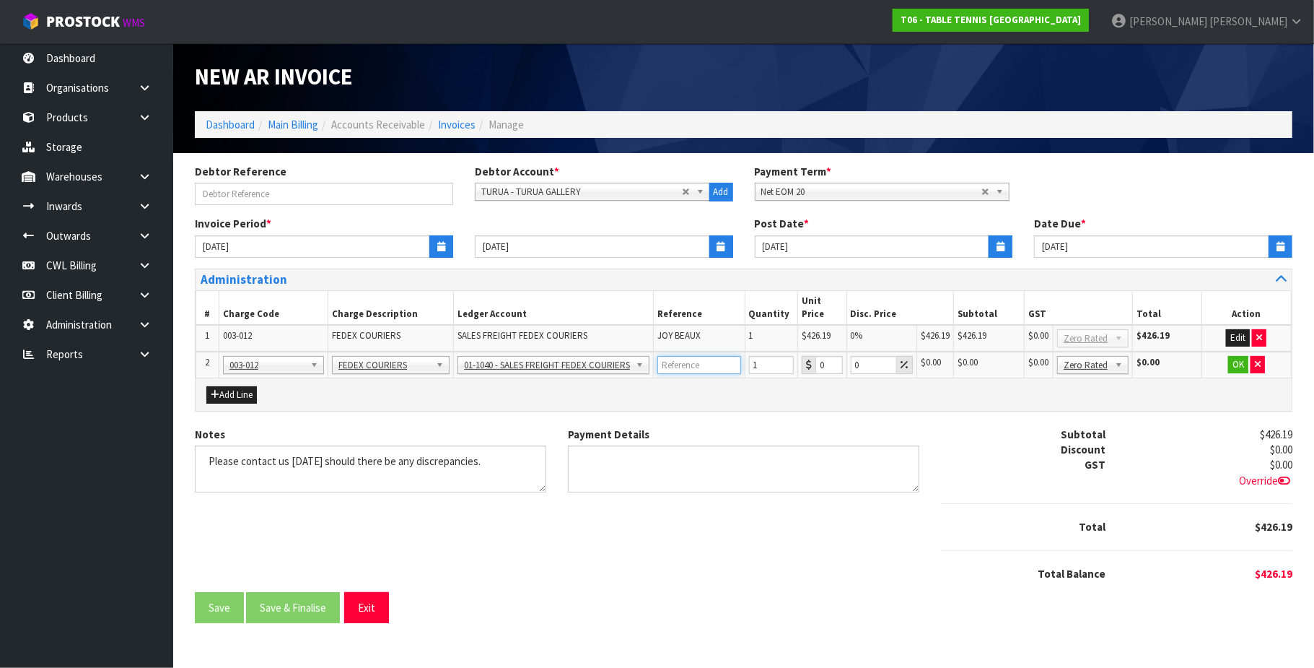
click at [676, 356] on input "text" at bounding box center [699, 365] width 83 height 18
paste input "[PERSON_NAME]"
type input "[PERSON_NAME]"
click at [826, 356] on input "0" at bounding box center [829, 365] width 27 height 18
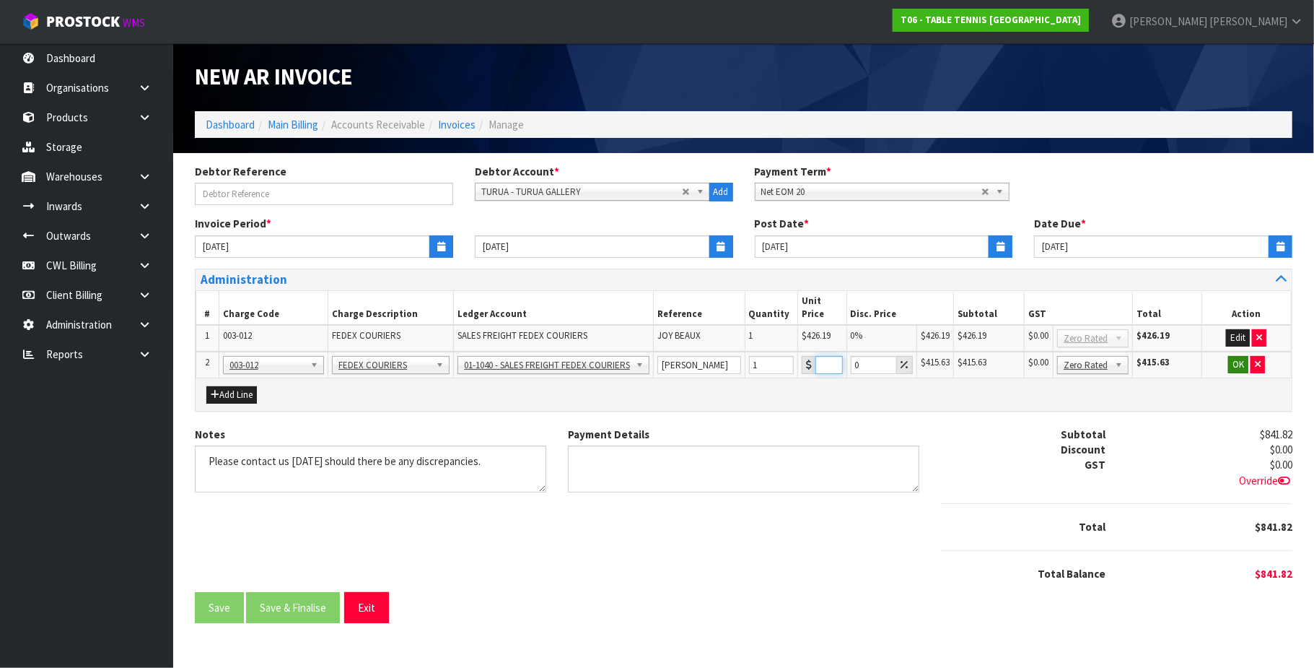
type input "415.63"
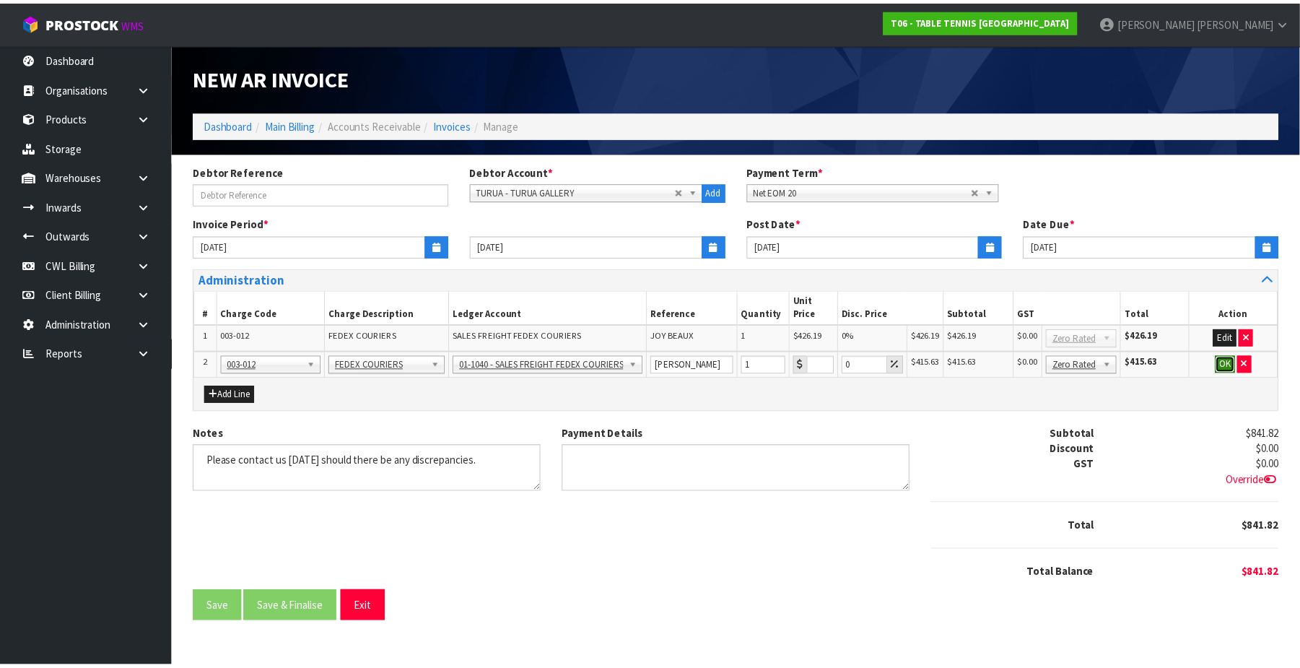
scroll to position [0, 0]
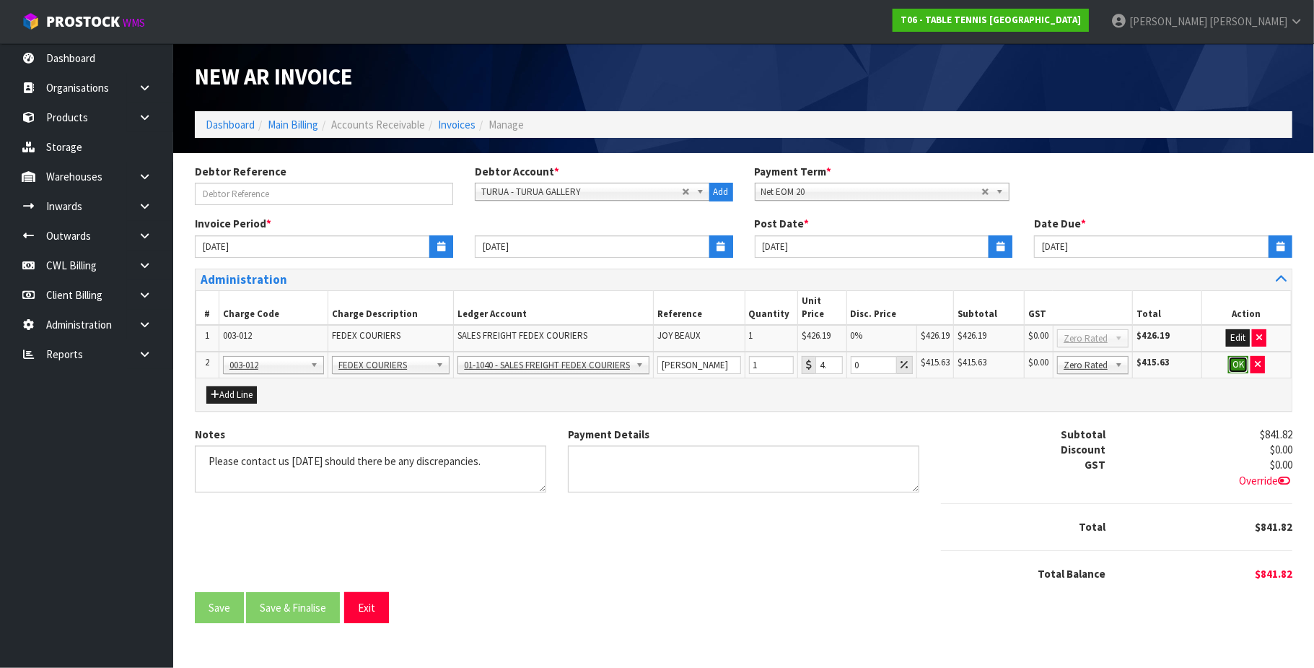
click at [1231, 356] on button "OK" at bounding box center [1239, 364] width 20 height 17
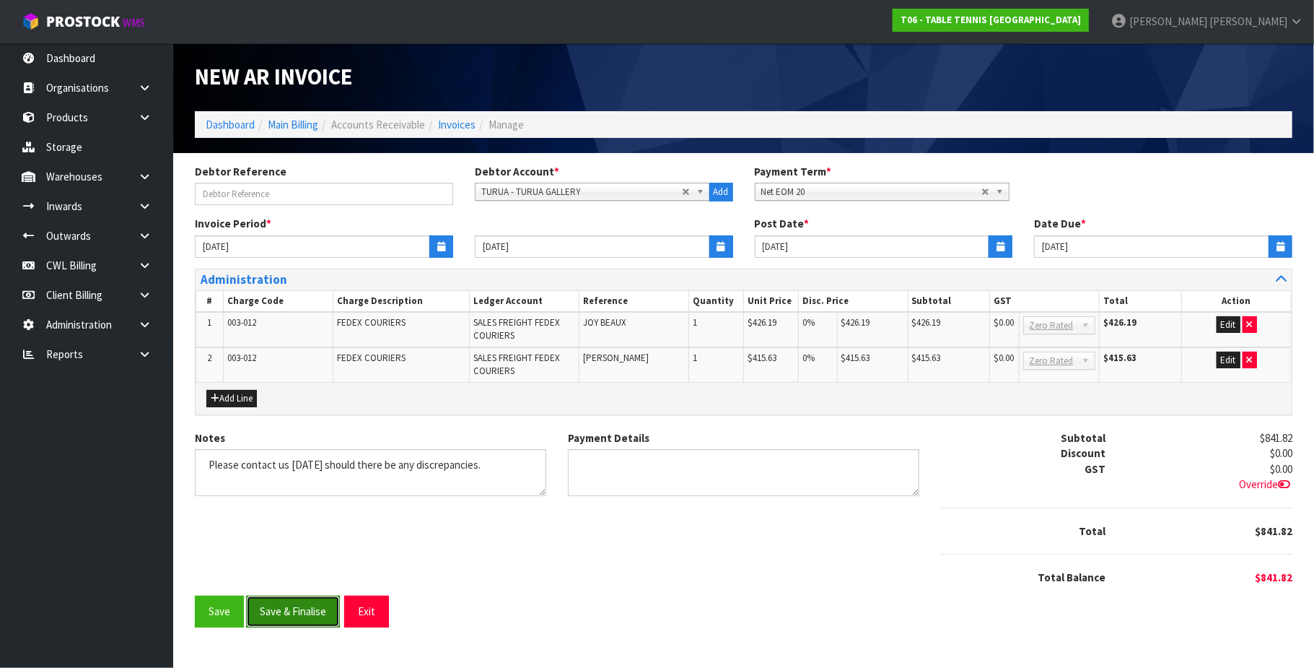
click at [280, 616] on button "Save & Finalise" at bounding box center [293, 611] width 94 height 31
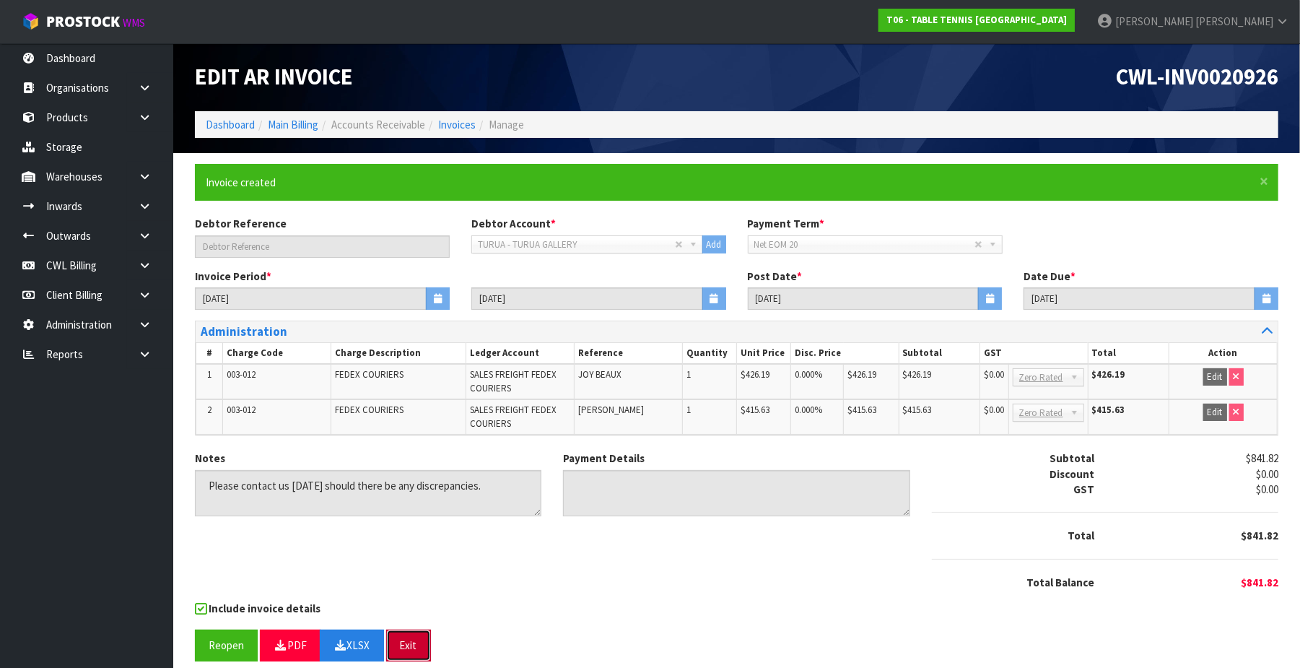
click at [414, 647] on button "Exit" at bounding box center [408, 644] width 45 height 31
